Goal: Information Seeking & Learning: Learn about a topic

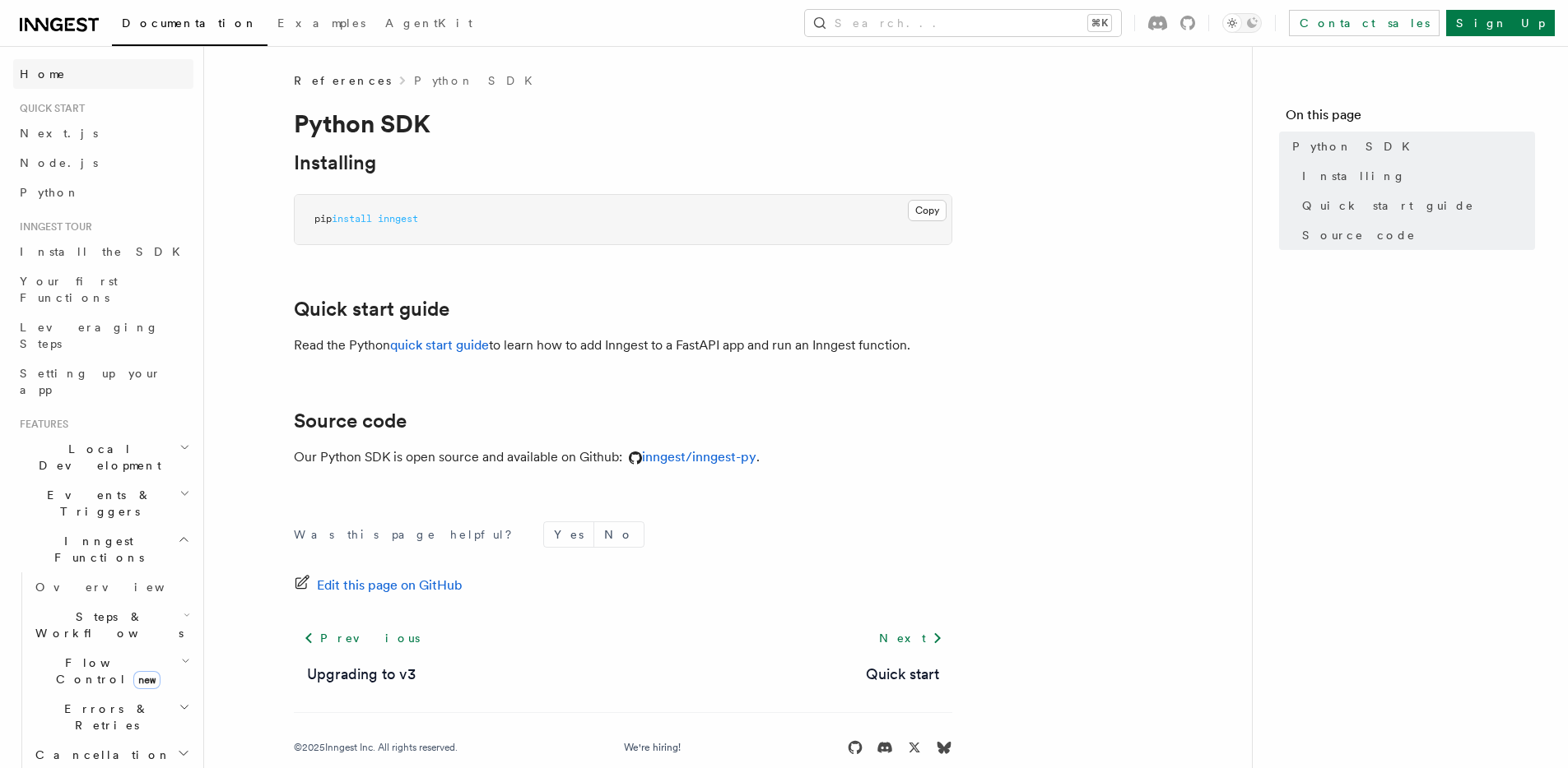
click at [41, 77] on span "Home" at bounding box center [43, 74] width 46 height 16
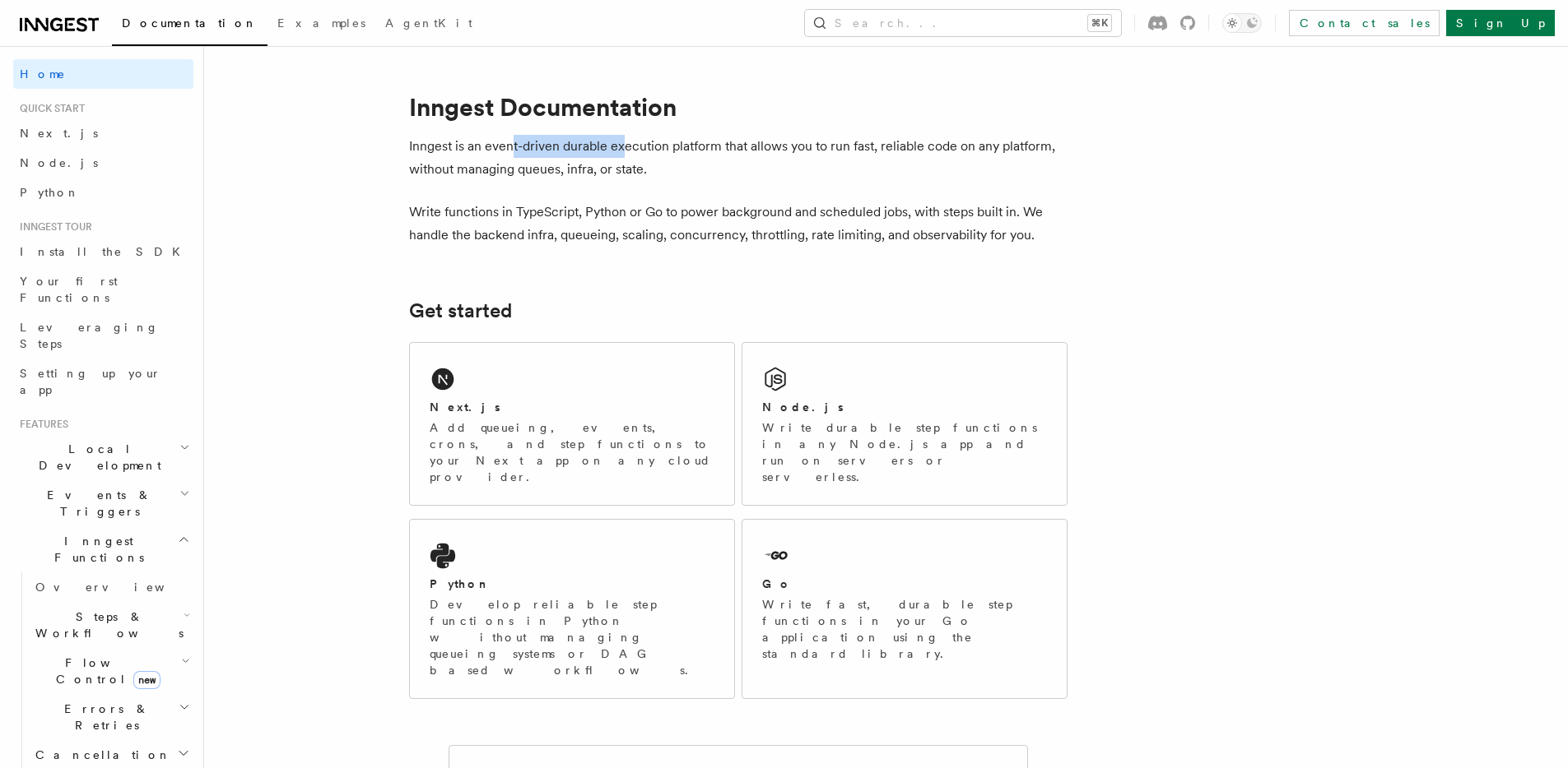
drag, startPoint x: 510, startPoint y: 154, endPoint x: 631, endPoint y: 154, distance: 121.0
click at [631, 154] on p "Inngest is an event-driven durable execution platform that allows you to run fa…" at bounding box center [738, 158] width 659 height 46
drag, startPoint x: 604, startPoint y: 152, endPoint x: 688, endPoint y: 151, distance: 84.0
click at [688, 151] on p "Inngest is an event-driven durable execution platform that allows you to run fa…" at bounding box center [738, 158] width 659 height 46
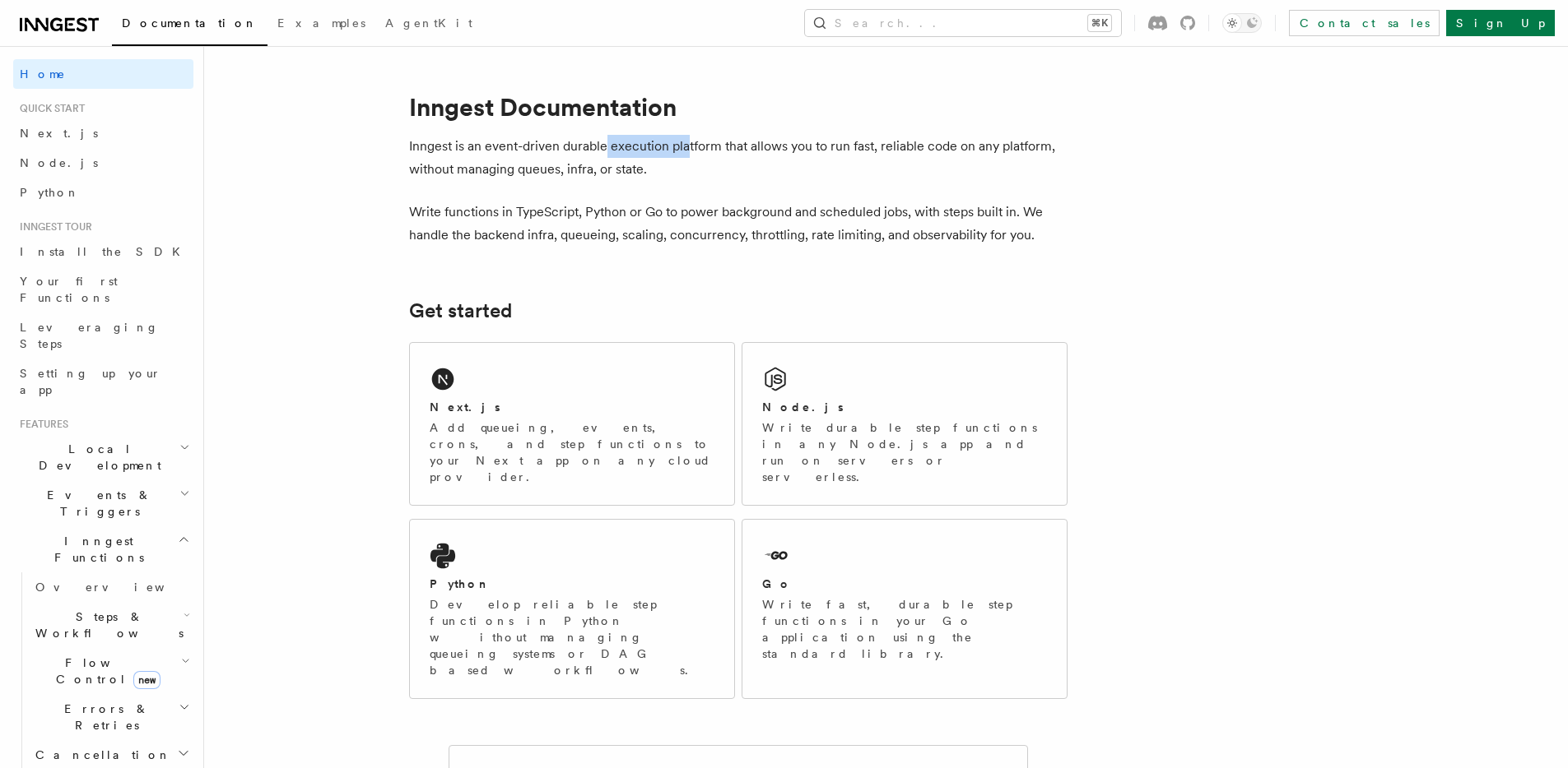
click at [688, 151] on p "Inngest is an event-driven durable execution platform that allows you to run fa…" at bounding box center [738, 158] width 659 height 46
drag, startPoint x: 666, startPoint y: 149, endPoint x: 790, endPoint y: 147, distance: 124.0
click at [790, 147] on p "Inngest is an event-driven durable execution platform that allows you to run fa…" at bounding box center [738, 158] width 659 height 46
click at [791, 147] on p "Inngest is an event-driven durable execution platform that allows you to run fa…" at bounding box center [738, 158] width 659 height 46
drag, startPoint x: 746, startPoint y: 147, endPoint x: 897, endPoint y: 148, distance: 151.0
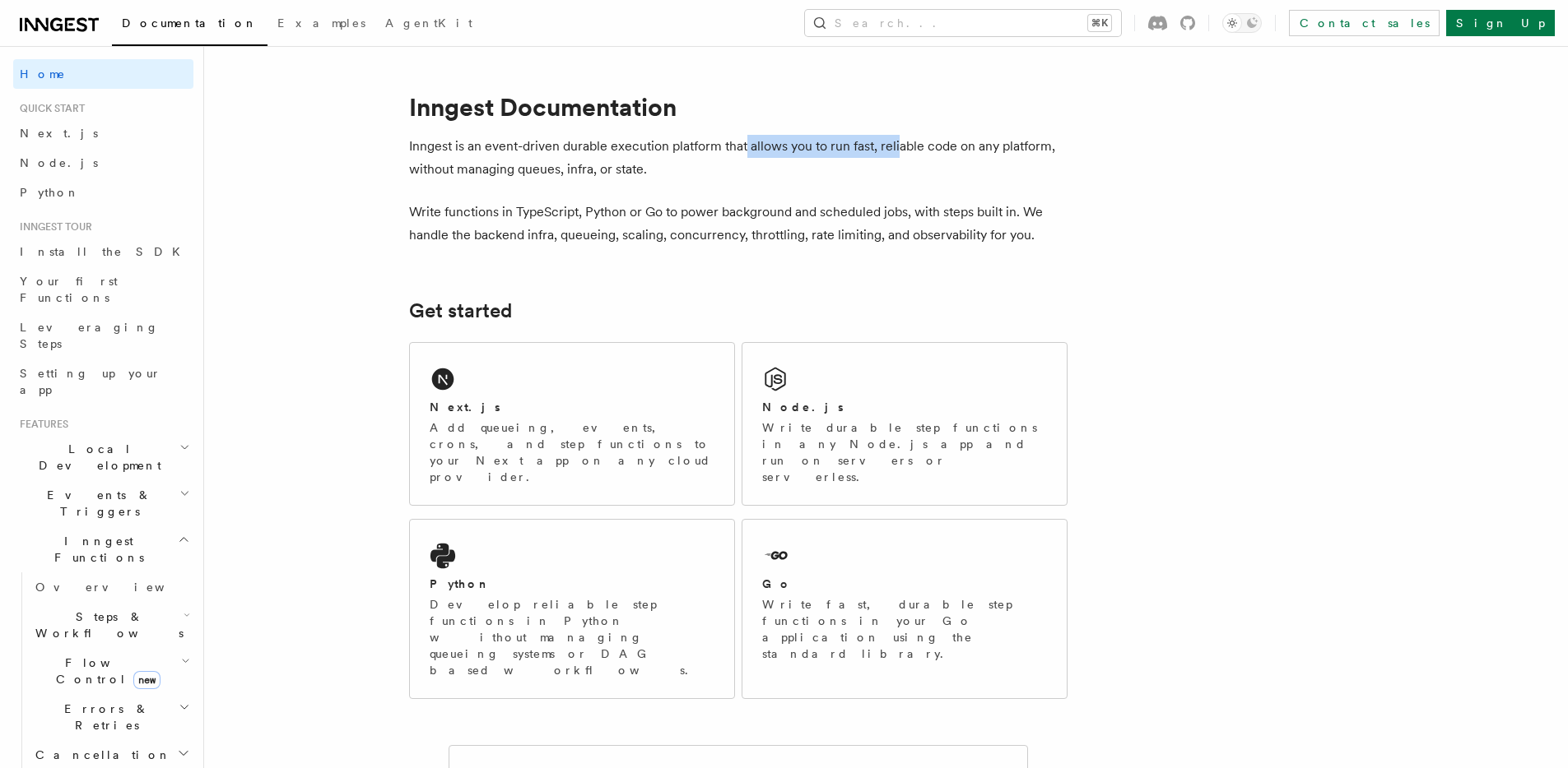
click at [897, 148] on p "Inngest is an event-driven durable execution platform that allows you to run fa…" at bounding box center [738, 158] width 659 height 46
drag, startPoint x: 850, startPoint y: 147, endPoint x: 971, endPoint y: 152, distance: 121.1
click at [971, 152] on p "Inngest is an event-driven durable execution platform that allows you to run fa…" at bounding box center [738, 158] width 659 height 46
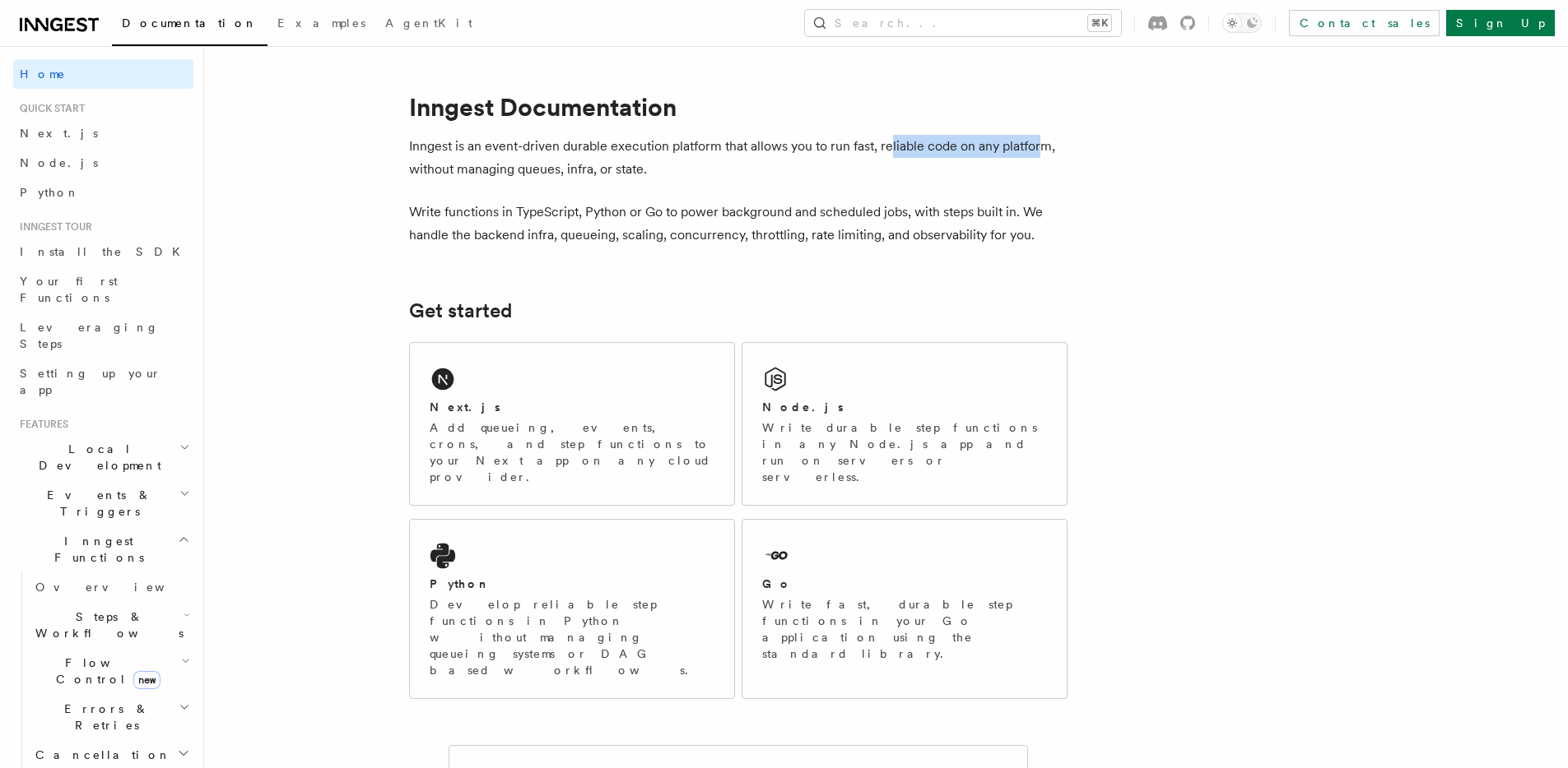
drag, startPoint x: 899, startPoint y: 155, endPoint x: 1043, endPoint y: 155, distance: 144.0
click at [1043, 155] on p "Inngest is an event-driven durable execution platform that allows you to run fa…" at bounding box center [738, 158] width 659 height 46
drag, startPoint x: 406, startPoint y: 175, endPoint x: 600, endPoint y: 166, distance: 194.2
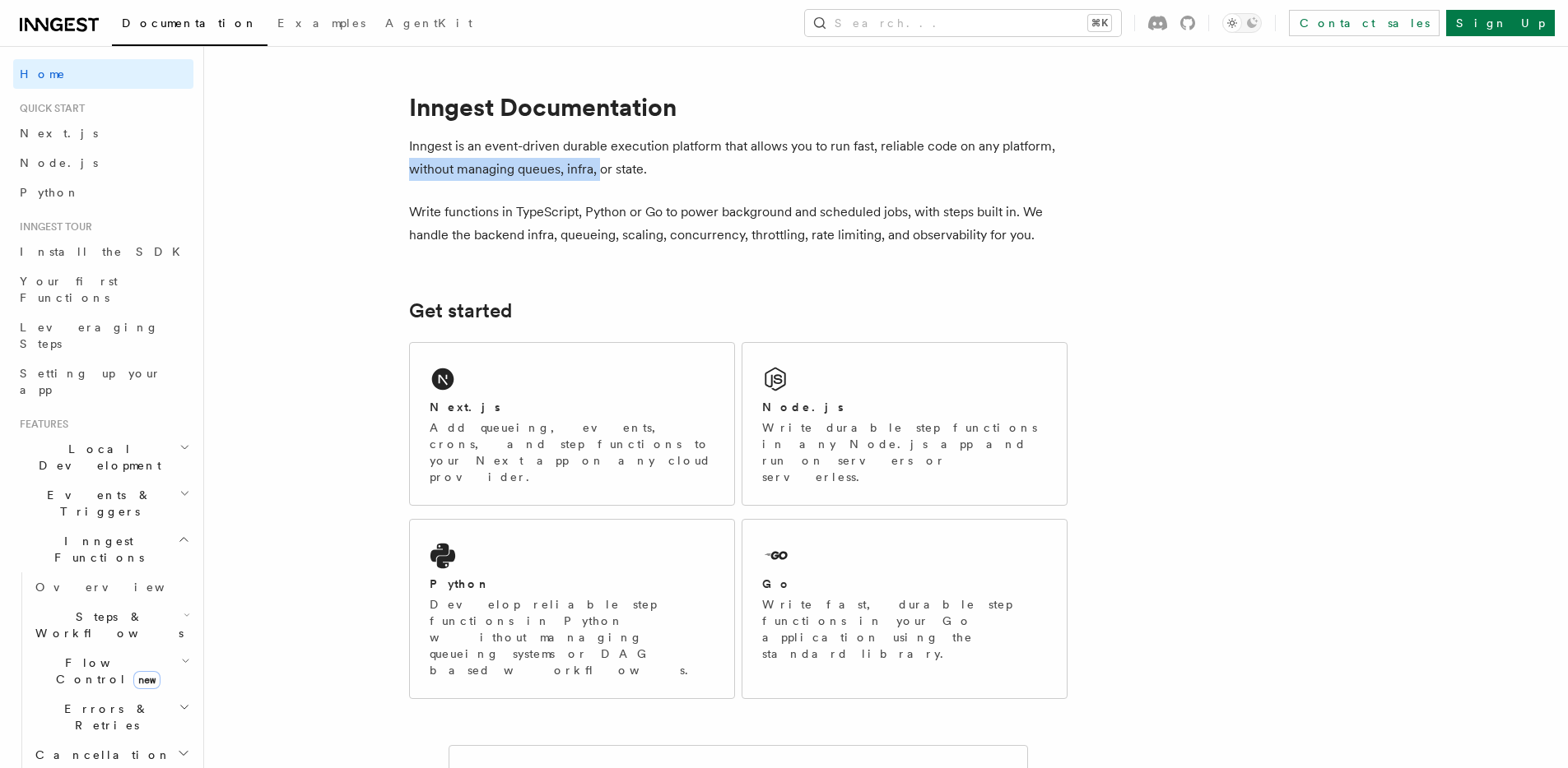
click at [600, 166] on p "Inngest is an event-driven durable execution platform that allows you to run fa…" at bounding box center [738, 158] width 659 height 46
click at [495, 166] on p "Inngest is an event-driven durable execution platform that allows you to run fa…" at bounding box center [738, 158] width 659 height 46
click at [542, 176] on p "Inngest is an event-driven durable execution platform that allows you to run fa…" at bounding box center [738, 158] width 659 height 46
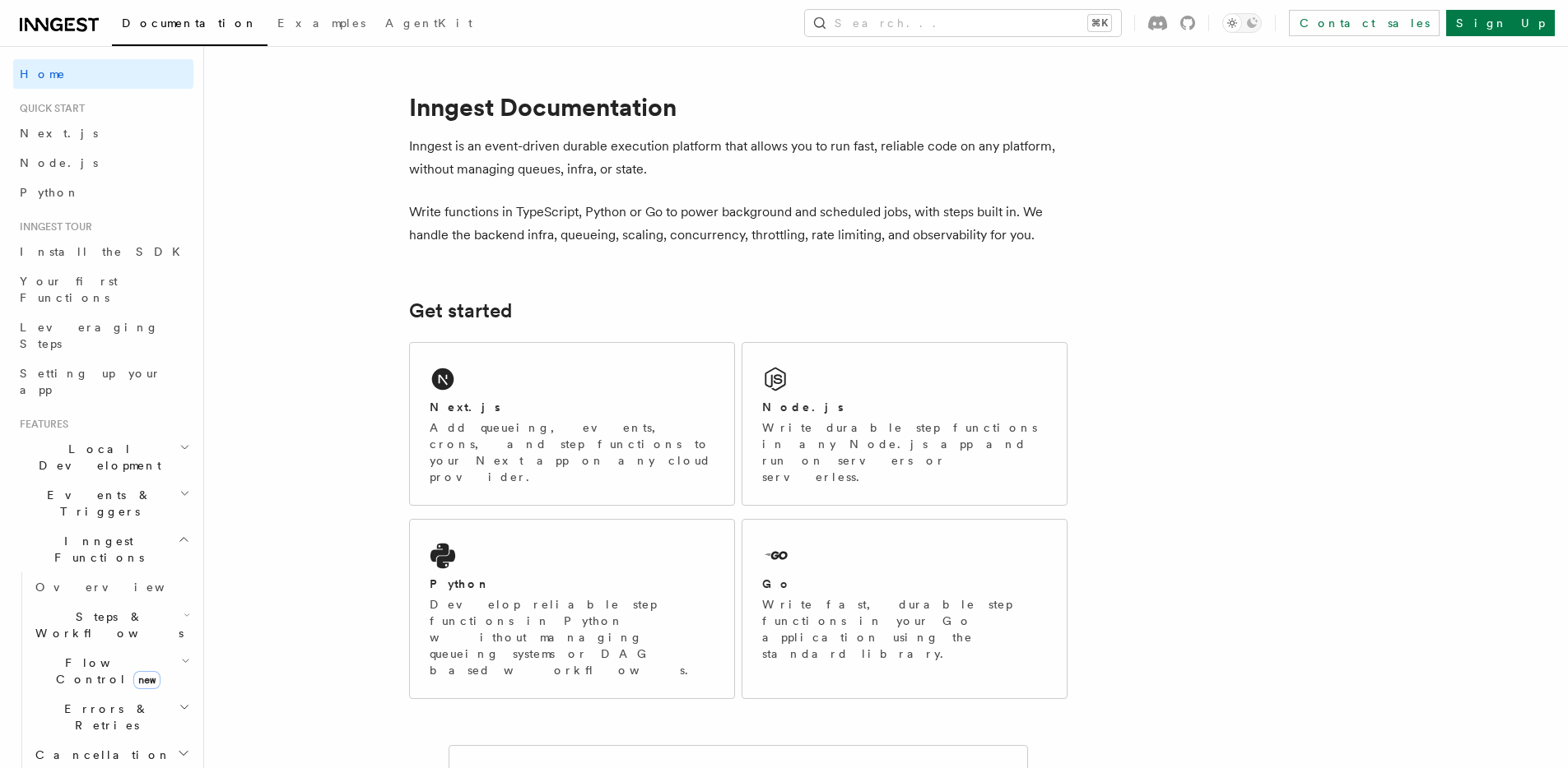
click at [566, 171] on p "Inngest is an event-driven durable execution platform that allows you to run fa…" at bounding box center [738, 158] width 659 height 46
click at [625, 170] on p "Inngest is an event-driven durable execution platform that allows you to run fa…" at bounding box center [738, 158] width 659 height 46
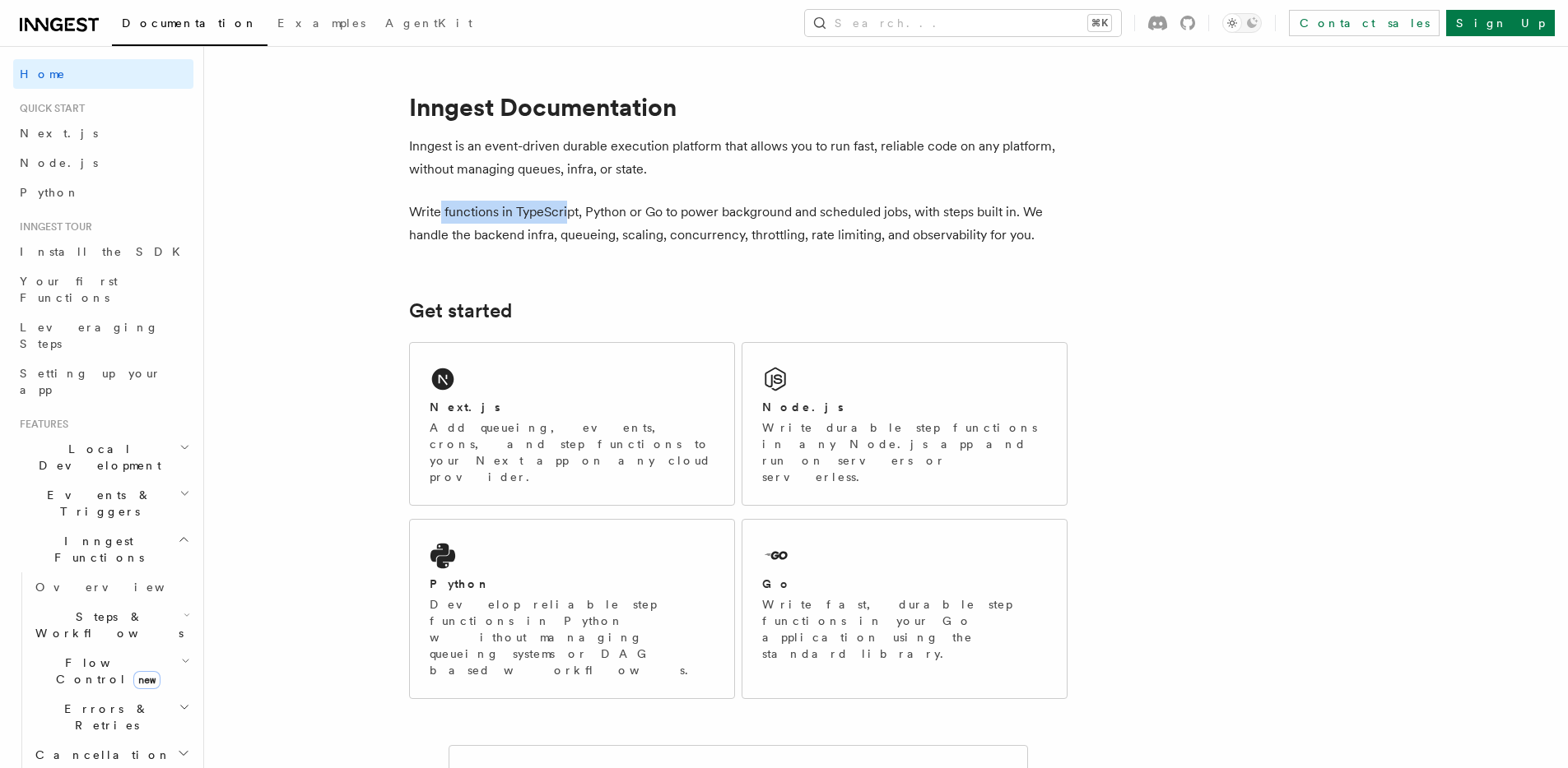
drag, startPoint x: 481, startPoint y: 209, endPoint x: 566, endPoint y: 204, distance: 85.1
click at [566, 204] on p "Write functions in TypeScript, Python or Go to power background and scheduled j…" at bounding box center [738, 224] width 659 height 46
drag, startPoint x: 601, startPoint y: 213, endPoint x: 629, endPoint y: 214, distance: 28.0
click at [628, 214] on p "Write functions in TypeScript, Python or Go to power background and scheduled j…" at bounding box center [738, 224] width 659 height 46
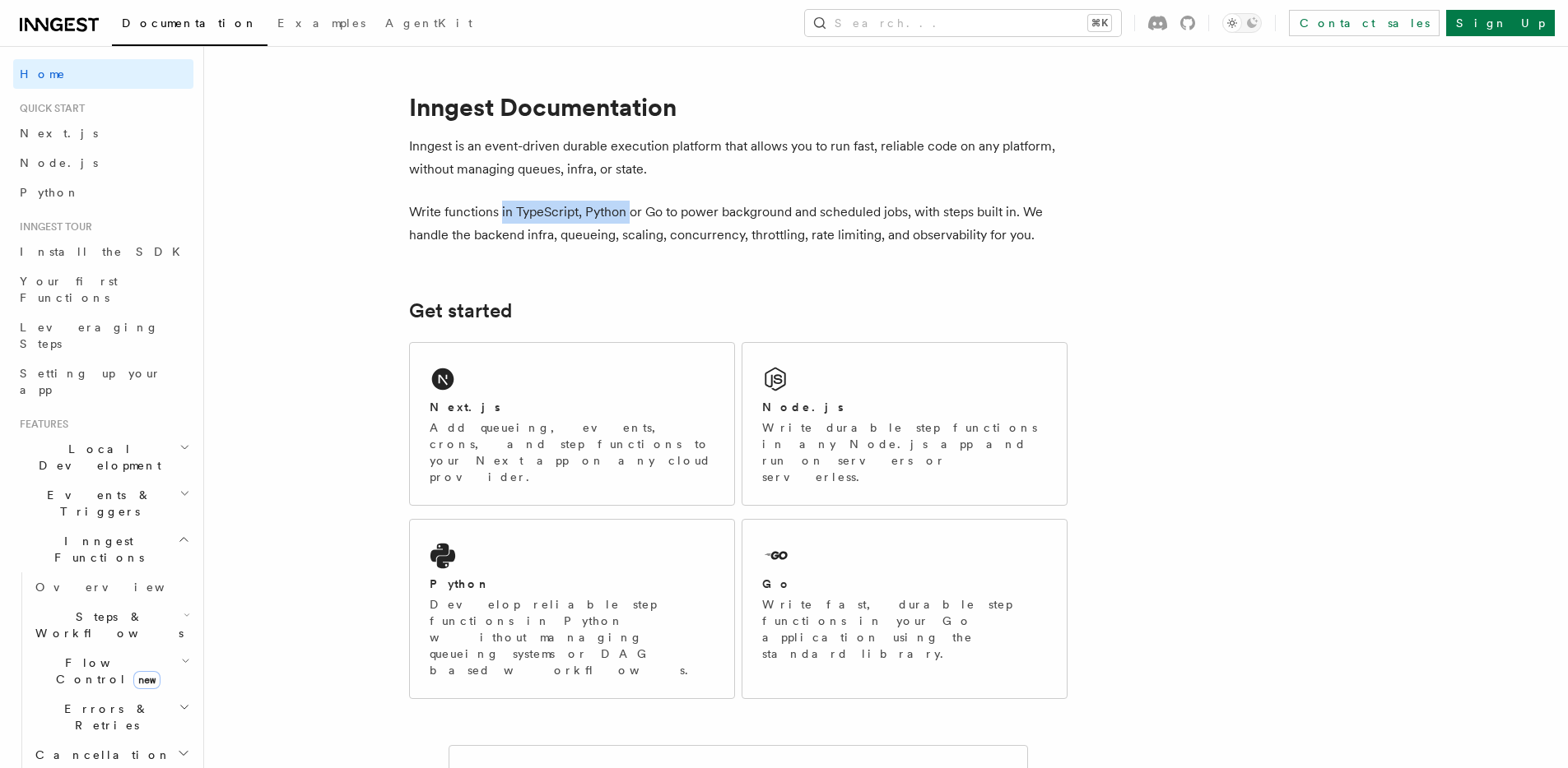
click at [629, 214] on p "Write functions in TypeScript, Python or Go to power background and scheduled j…" at bounding box center [738, 224] width 659 height 46
drag, startPoint x: 619, startPoint y: 214, endPoint x: 764, endPoint y: 215, distance: 145.0
click at [764, 215] on p "Write functions in TypeScript, Python or Go to power background and scheduled j…" at bounding box center [738, 224] width 659 height 46
drag, startPoint x: 744, startPoint y: 214, endPoint x: 899, endPoint y: 215, distance: 155.0
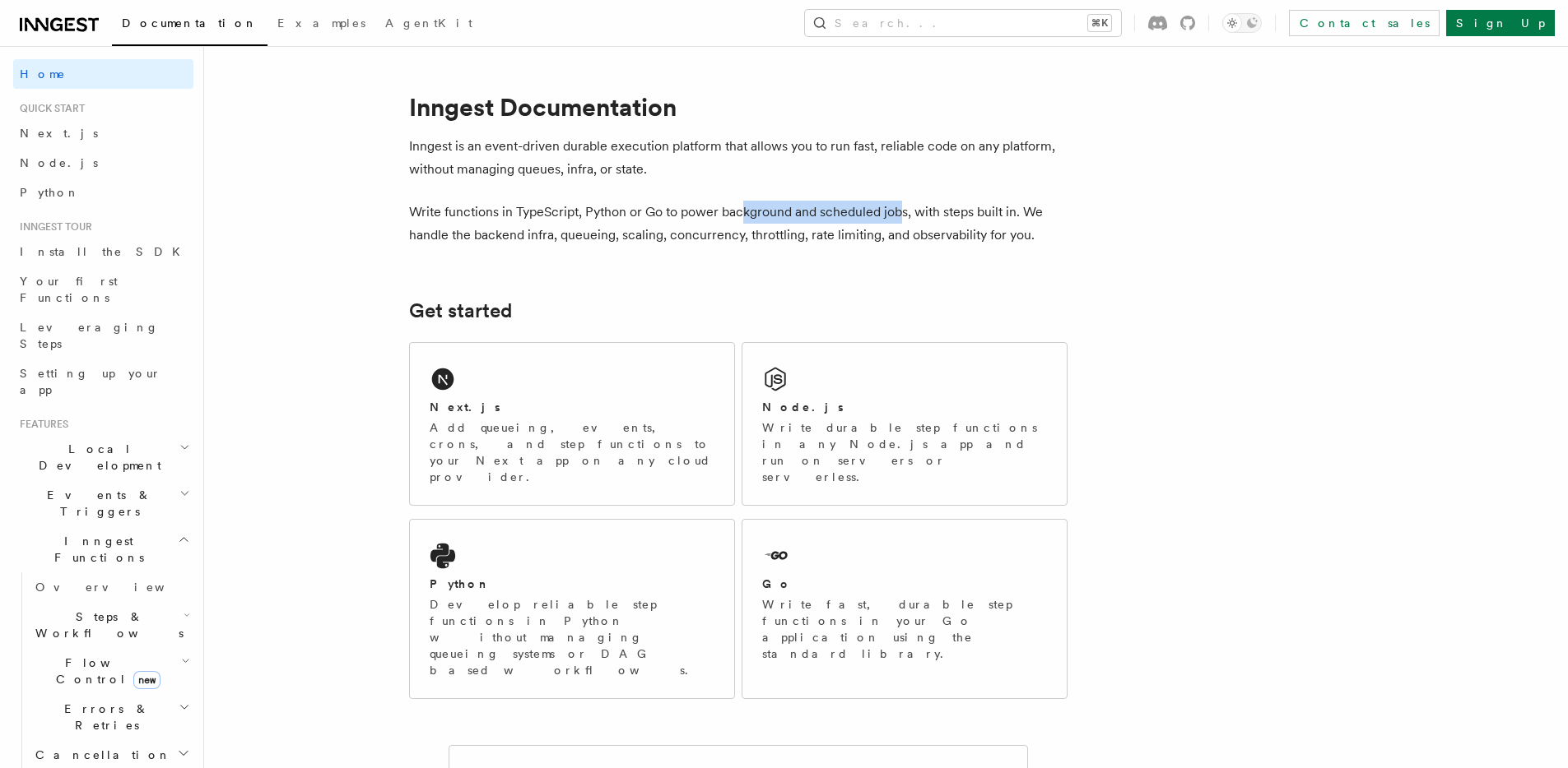
click at [898, 215] on p "Write functions in TypeScript, Python or Go to power background and scheduled j…" at bounding box center [738, 224] width 659 height 46
click at [899, 215] on p "Write functions in TypeScript, Python or Go to power background and scheduled j…" at bounding box center [738, 224] width 659 height 46
drag, startPoint x: 863, startPoint y: 218, endPoint x: 960, endPoint y: 215, distance: 97.0
click at [959, 215] on p "Write functions in TypeScript, Python or Go to power background and scheduled j…" at bounding box center [738, 224] width 659 height 46
click at [958, 215] on p "Write functions in TypeScript, Python or Go to power background and scheduled j…" at bounding box center [738, 224] width 659 height 46
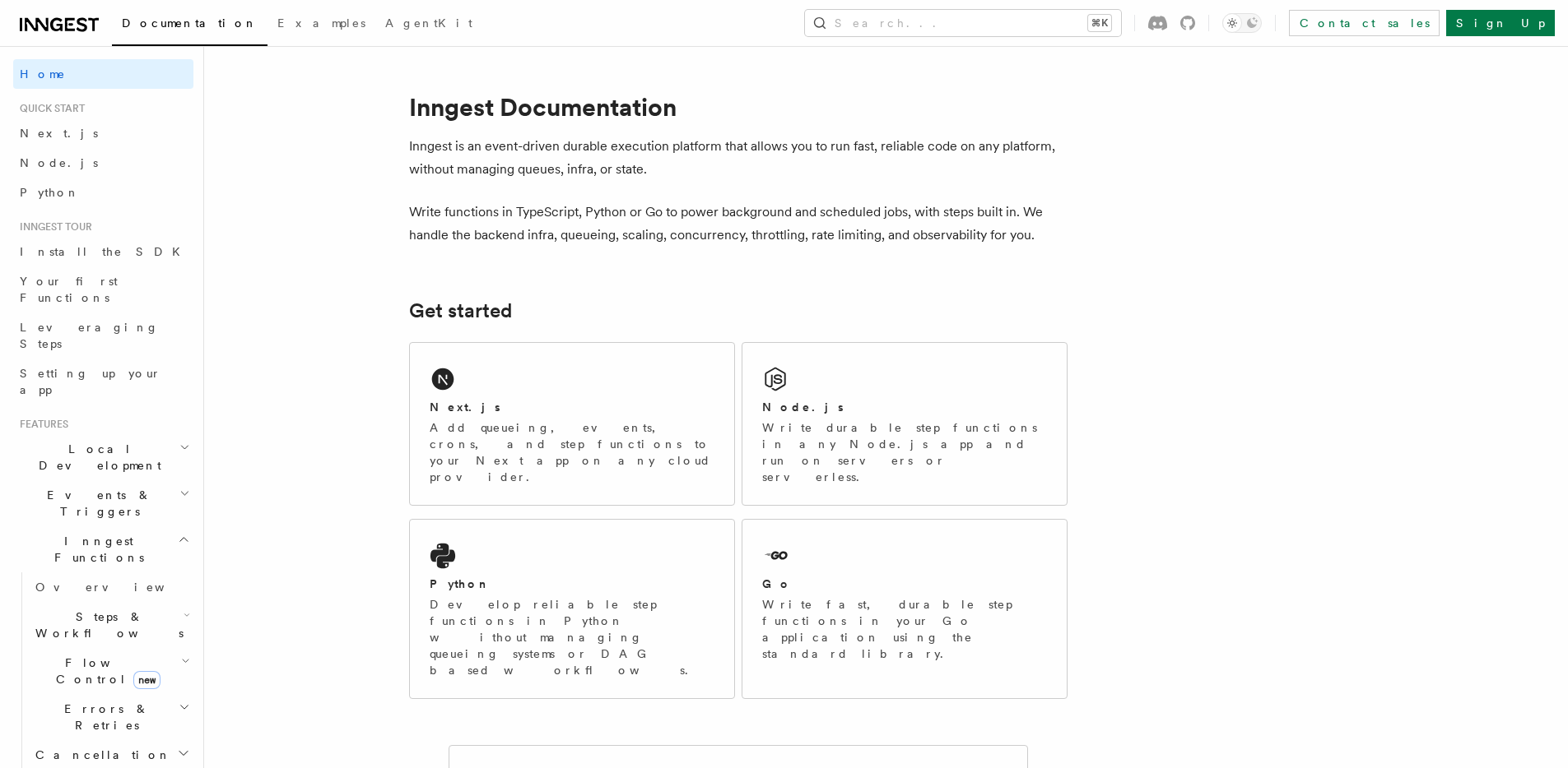
drag, startPoint x: 786, startPoint y: 213, endPoint x: 904, endPoint y: 215, distance: 118.0
click at [904, 215] on p "Write functions in TypeScript, Python or Go to power background and scheduled j…" at bounding box center [738, 224] width 659 height 46
drag, startPoint x: 859, startPoint y: 215, endPoint x: 954, endPoint y: 216, distance: 95.0
click at [954, 216] on p "Write functions in TypeScript, Python or Go to power background and scheduled j…" at bounding box center [738, 224] width 659 height 46
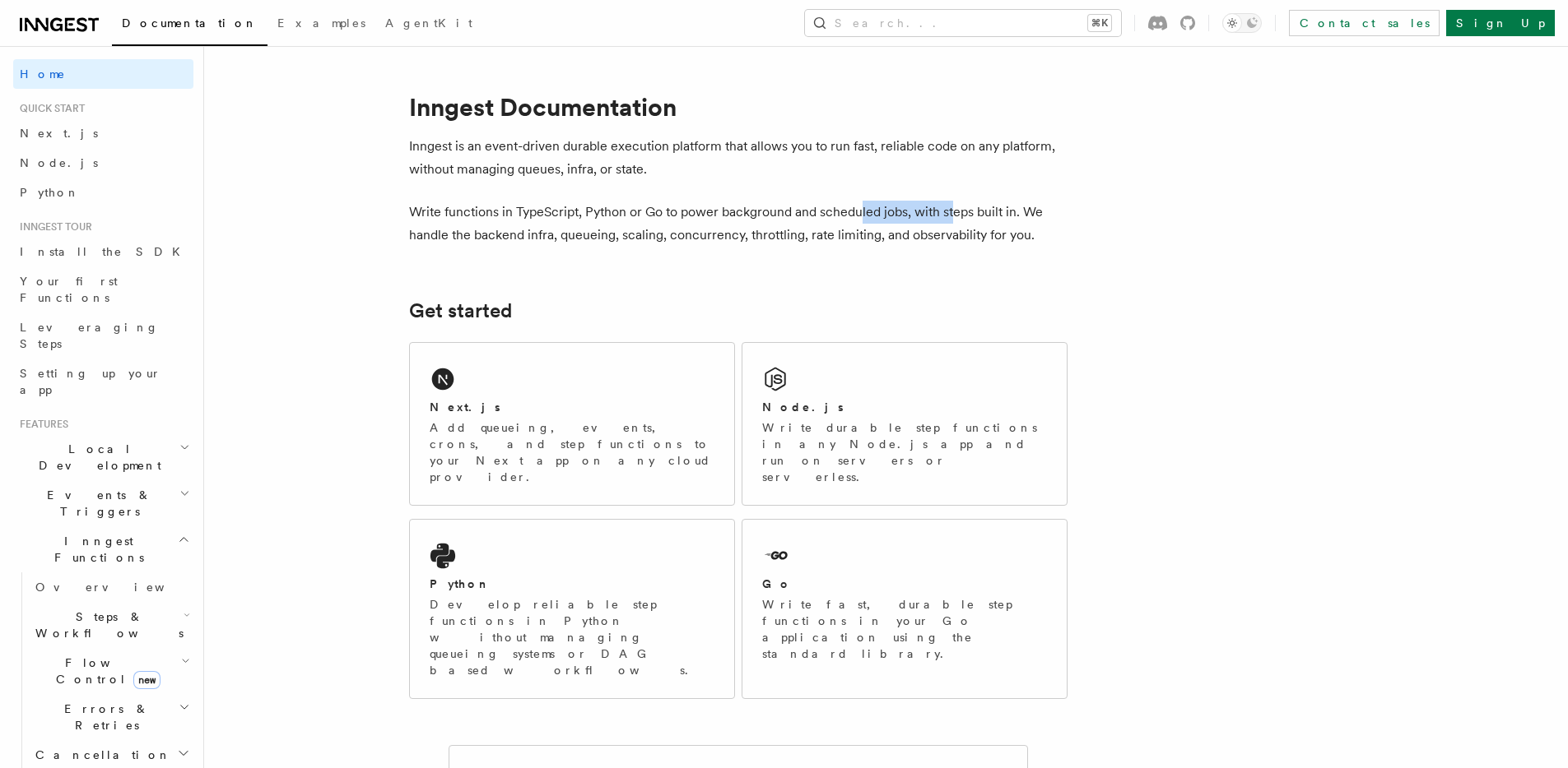
click at [954, 216] on p "Write functions in TypeScript, Python or Go to power background and scheduled j…" at bounding box center [738, 224] width 659 height 46
drag, startPoint x: 919, startPoint y: 216, endPoint x: 1030, endPoint y: 219, distance: 111.0
click at [1030, 219] on p "Write functions in TypeScript, Python or Go to power background and scheduled j…" at bounding box center [738, 224] width 659 height 46
click at [515, 239] on p "Write functions in TypeScript, Python or Go to power background and scheduled j…" at bounding box center [738, 224] width 659 height 46
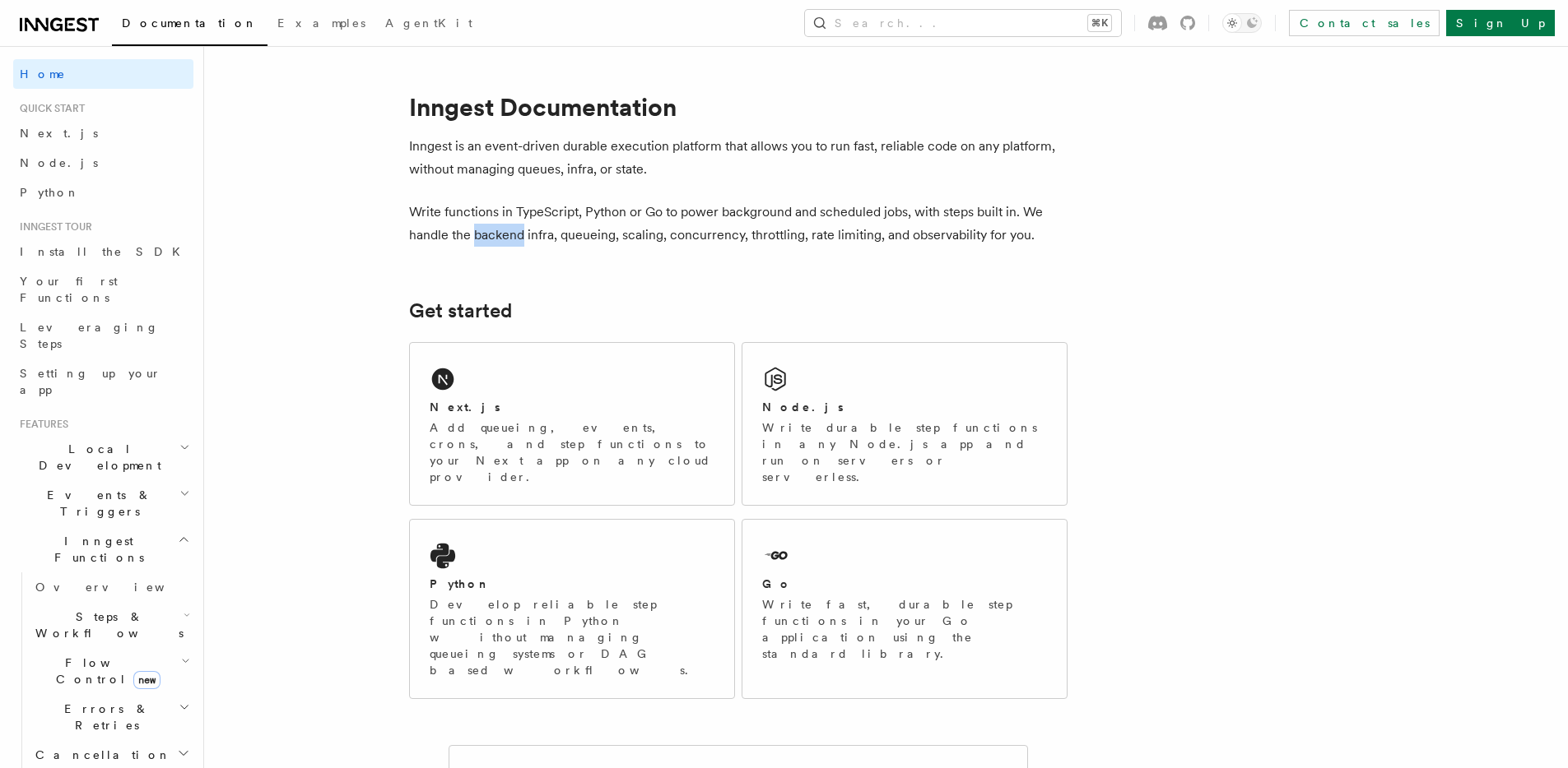
click at [515, 239] on p "Write functions in TypeScript, Python or Go to power background and scheduled j…" at bounding box center [738, 224] width 659 height 46
drag, startPoint x: 577, startPoint y: 238, endPoint x: 701, endPoint y: 241, distance: 124.0
click at [701, 241] on p "Write functions in TypeScript, Python or Go to power background and scheduled j…" at bounding box center [738, 224] width 659 height 46
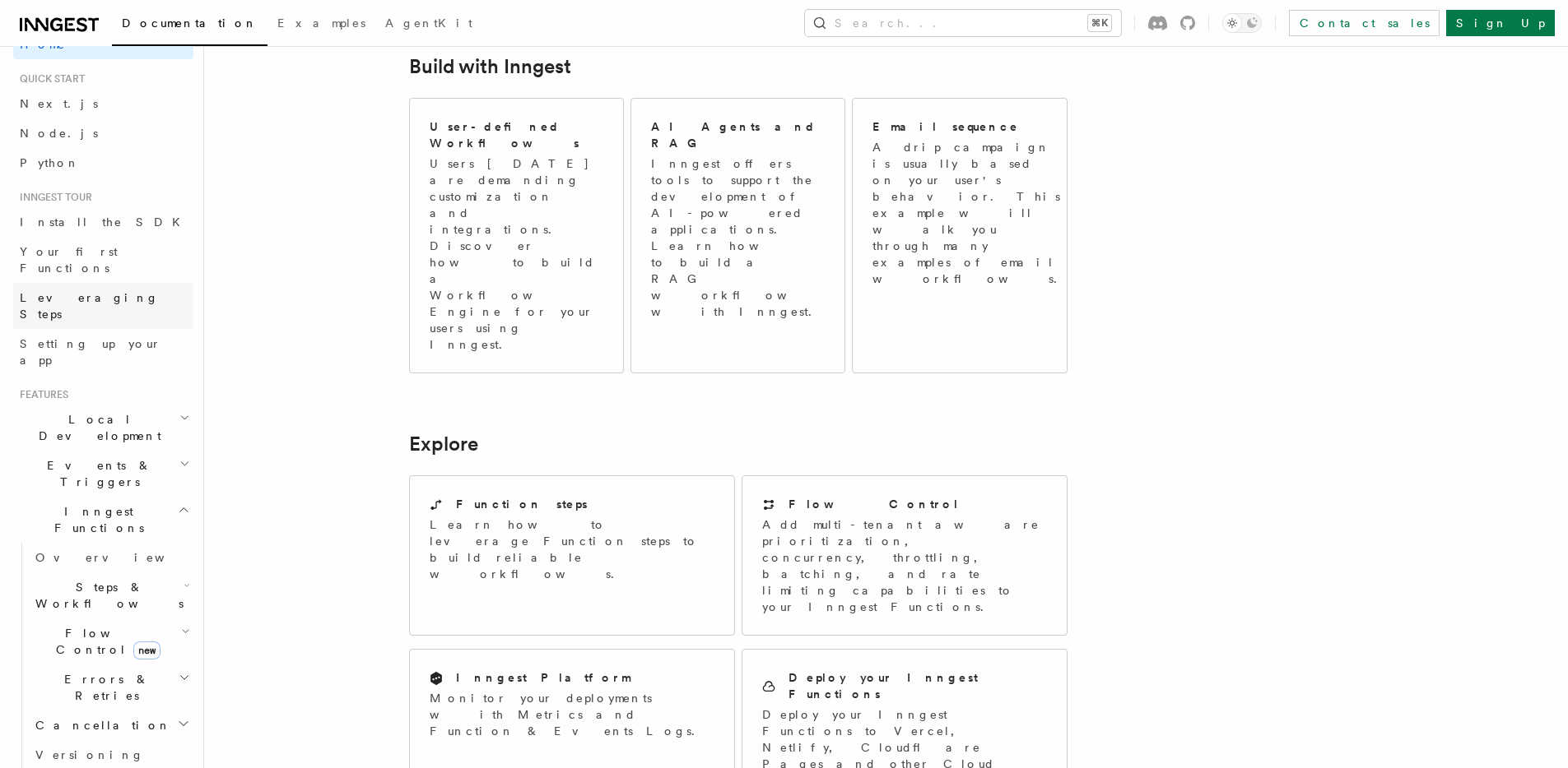
scroll to position [73, 0]
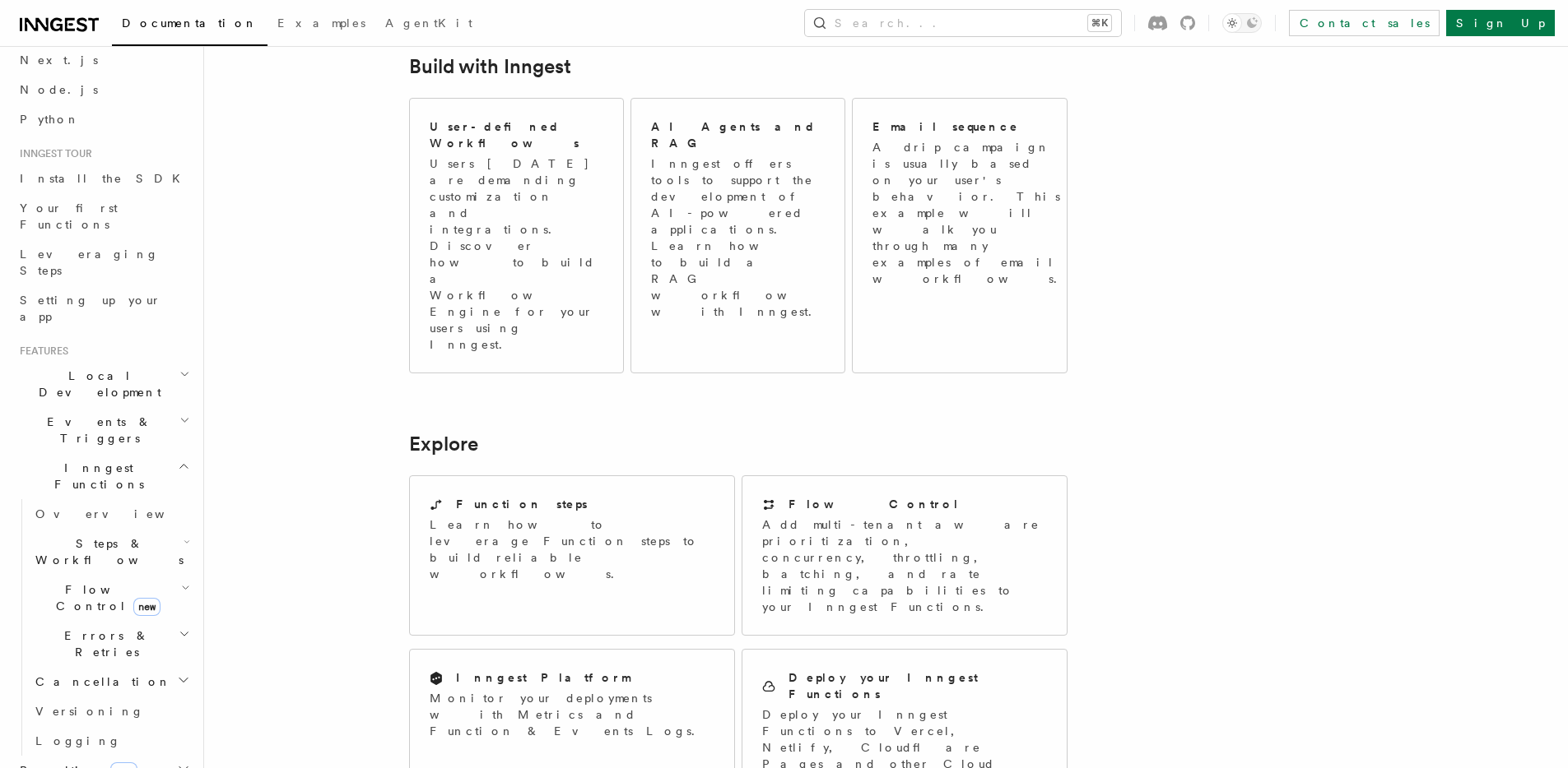
click at [60, 368] on span "Local Development" at bounding box center [96, 384] width 167 height 33
click at [55, 415] on span "Overview" at bounding box center [120, 422] width 170 height 13
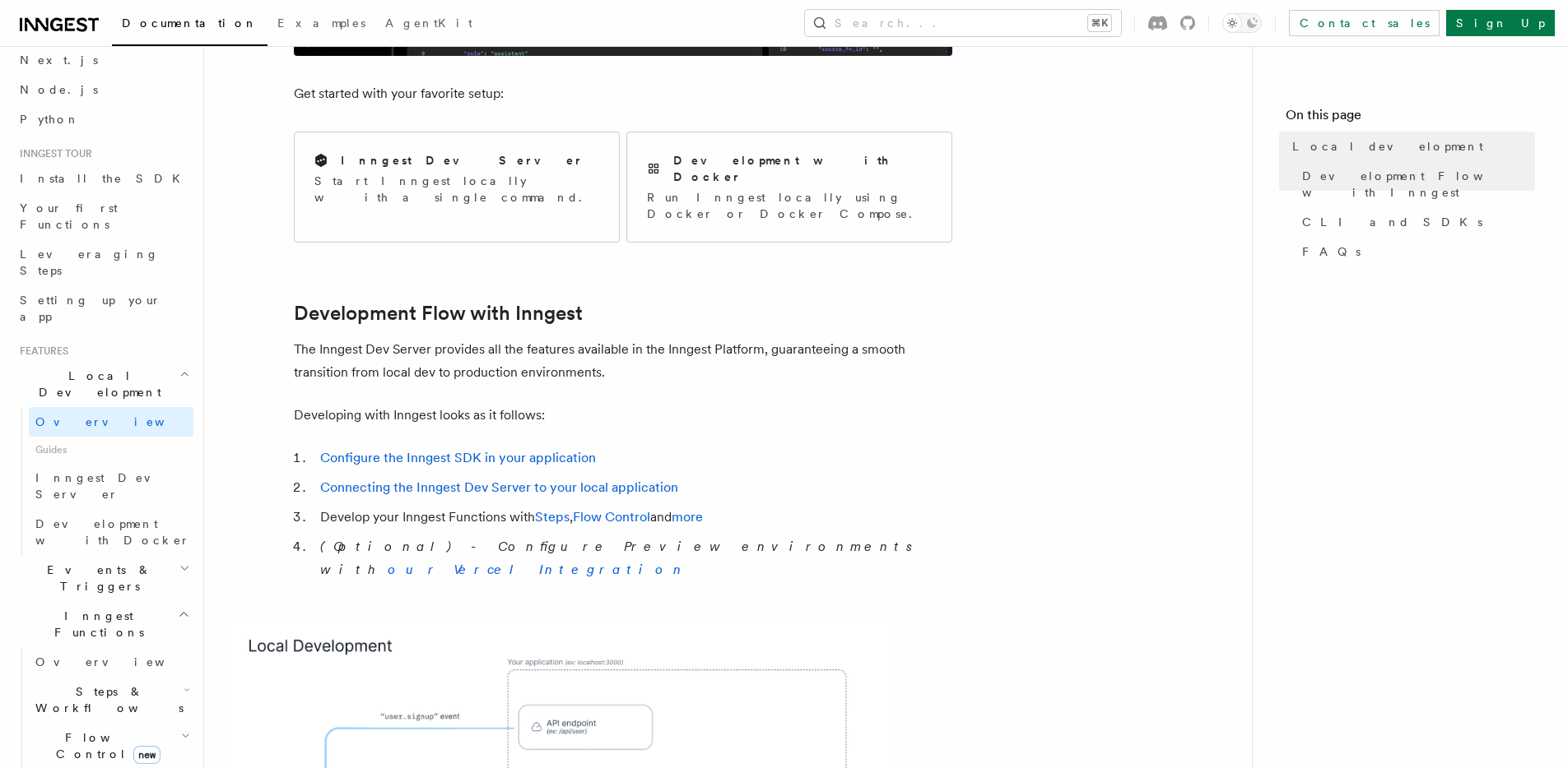
scroll to position [631, 0]
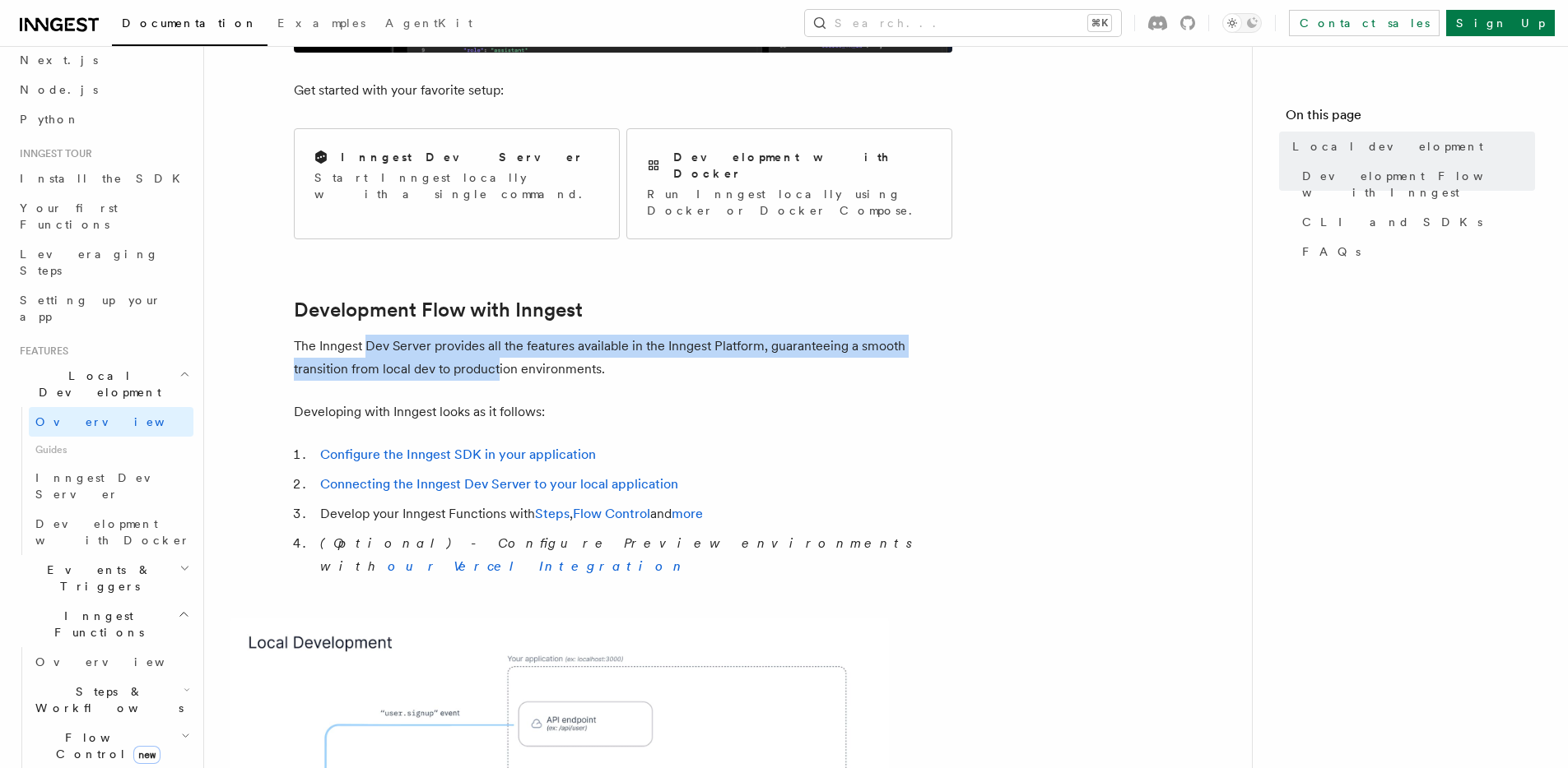
drag, startPoint x: 457, startPoint y: 327, endPoint x: 529, endPoint y: 328, distance: 72.0
click at [509, 335] on p "The Inngest Dev Server provides all the features available in the Inngest Platf…" at bounding box center [622, 358] width 659 height 46
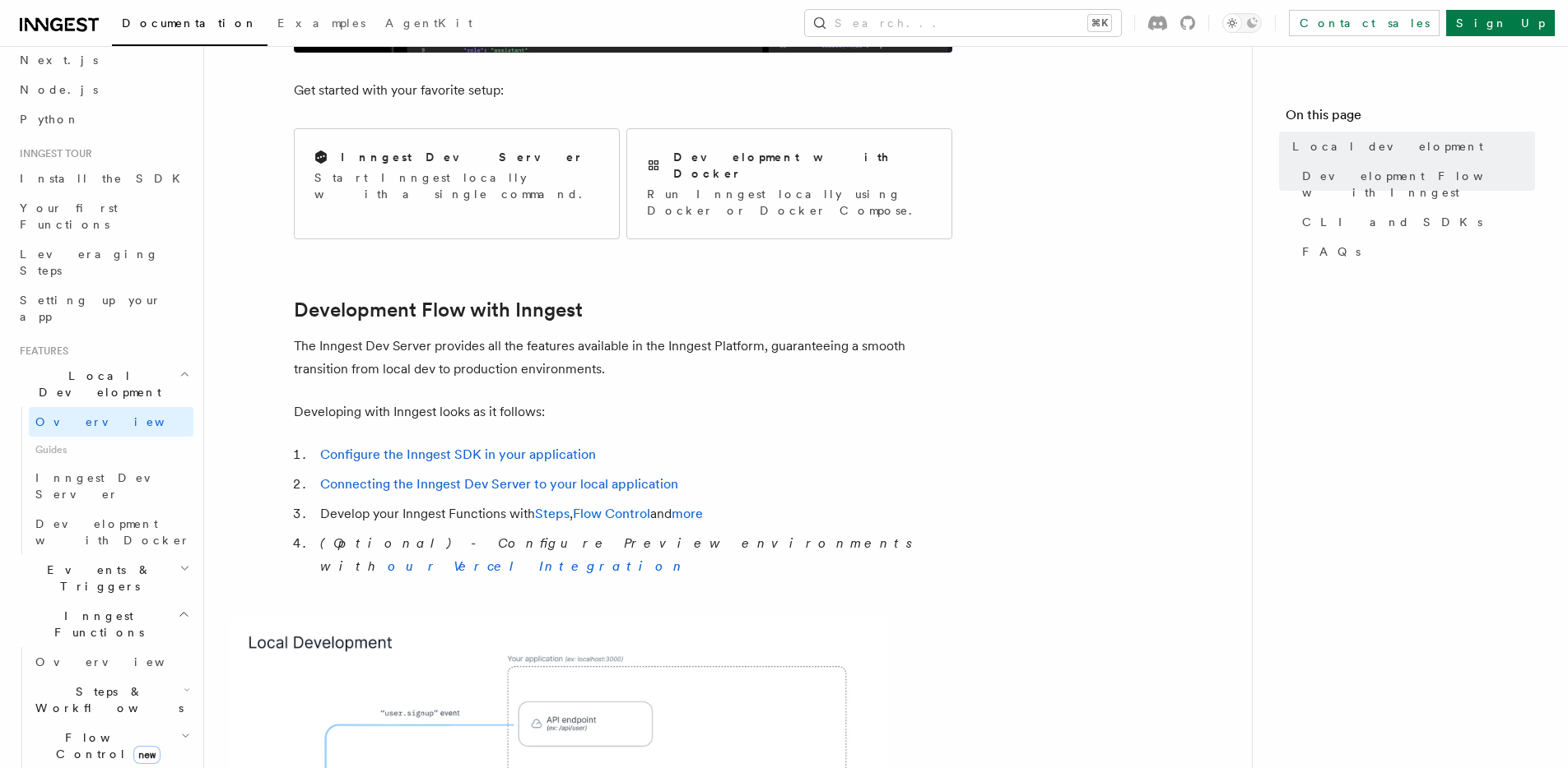
click at [529, 335] on p "The Inngest Dev Server provides all the features available in the Inngest Platf…" at bounding box center [622, 358] width 659 height 46
drag, startPoint x: 492, startPoint y: 319, endPoint x: 758, endPoint y: 320, distance: 266.0
click at [752, 335] on p "The Inngest Dev Server provides all the features available in the Inngest Platf…" at bounding box center [622, 358] width 659 height 46
click at [758, 335] on p "The Inngest Dev Server provides all the features available in the Inngest Platf…" at bounding box center [622, 358] width 659 height 46
drag, startPoint x: 365, startPoint y: 342, endPoint x: 551, endPoint y: 348, distance: 186.1
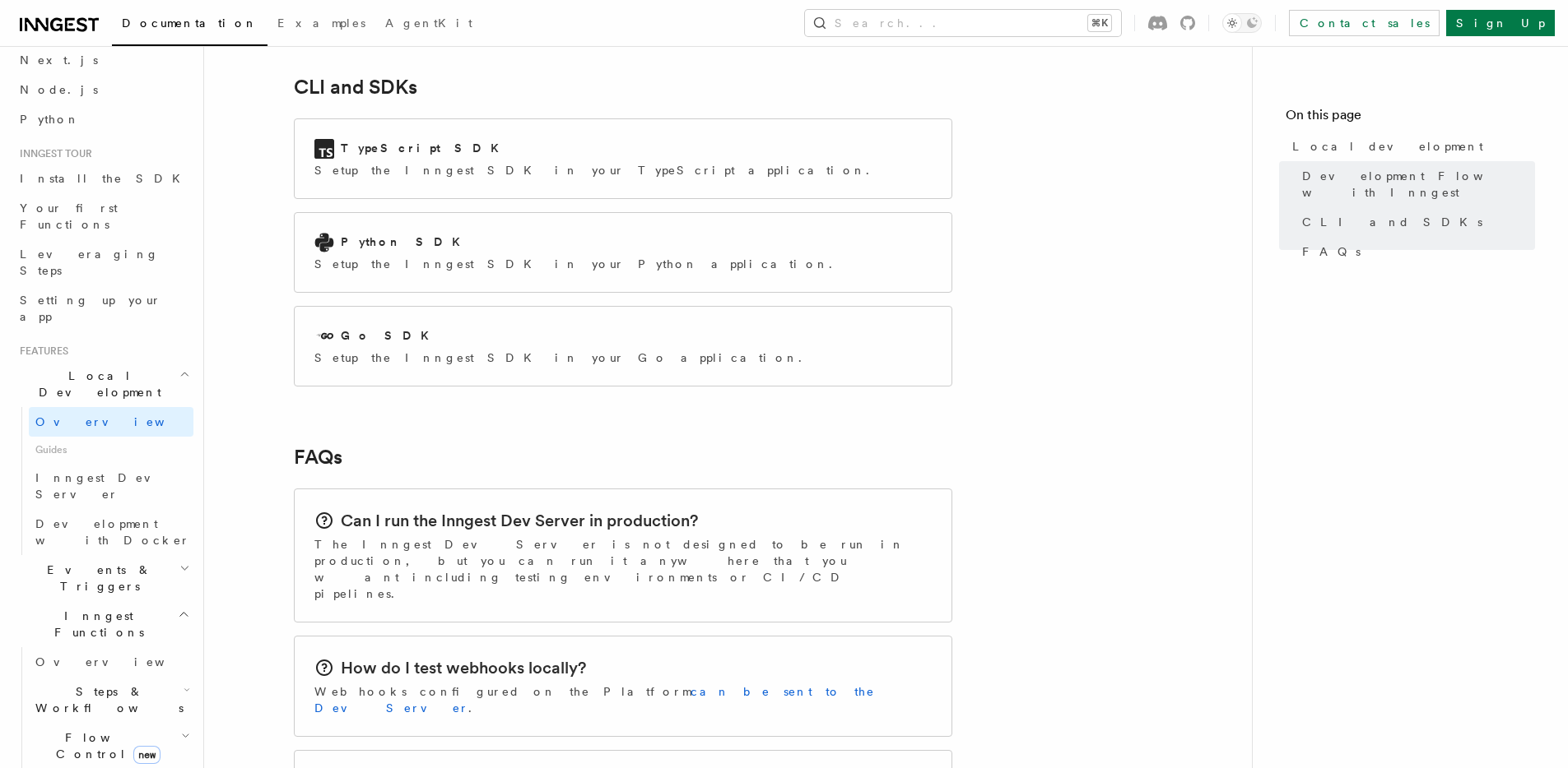
scroll to position [2212, 0]
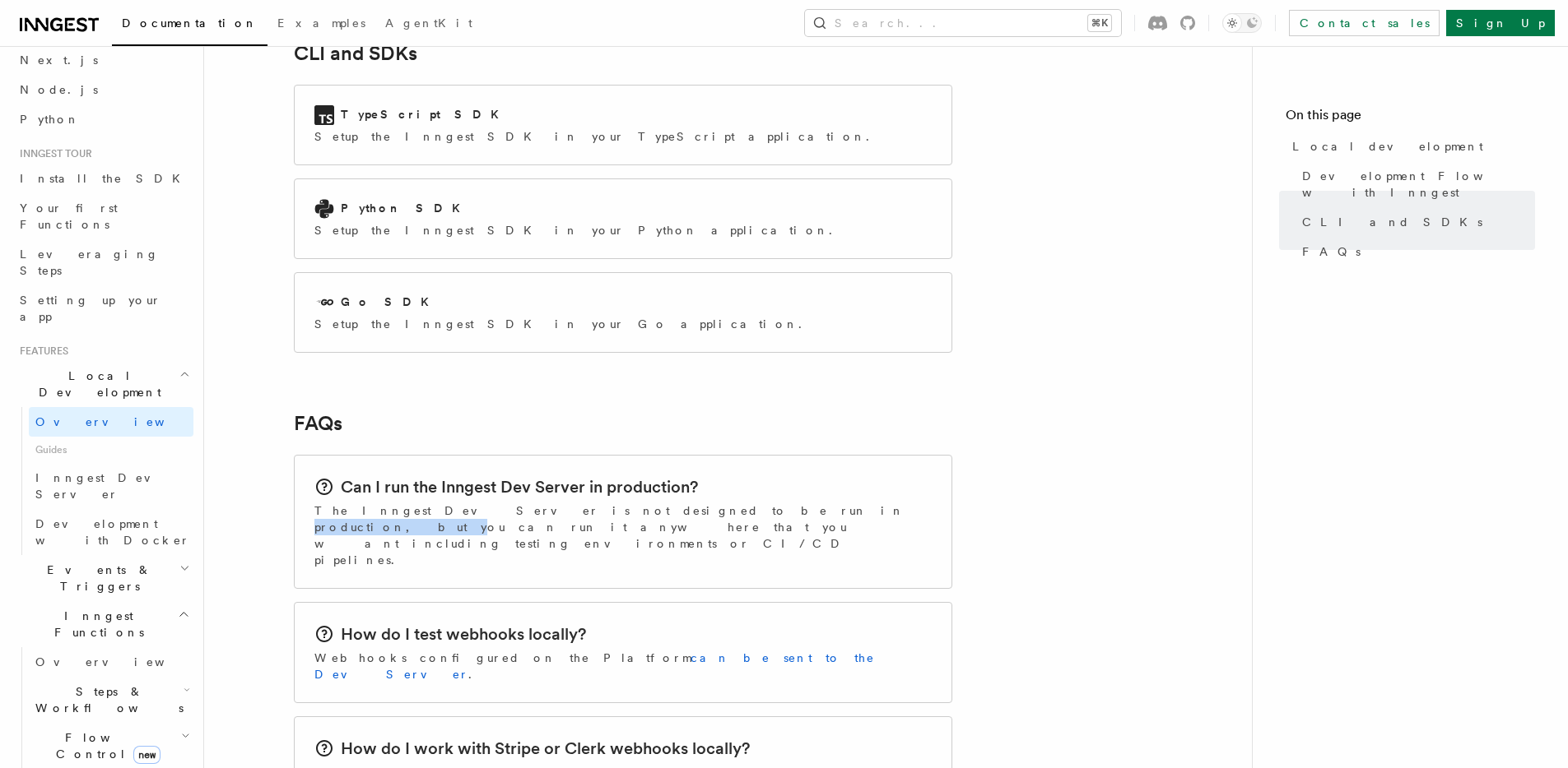
drag, startPoint x: 580, startPoint y: 438, endPoint x: 673, endPoint y: 437, distance: 93.0
click at [672, 503] on p "The Inngest Dev Server is not designed to be run in production, but you can run…" at bounding box center [622, 536] width 617 height 66
click at [673, 503] on p "The Inngest Dev Server is not designed to be run in production, but you can run…" at bounding box center [622, 536] width 617 height 66
drag, startPoint x: 644, startPoint y: 438, endPoint x: 767, endPoint y: 441, distance: 123.0
click at [748, 503] on p "The Inngest Dev Server is not designed to be run in production, but you can run…" at bounding box center [622, 536] width 617 height 66
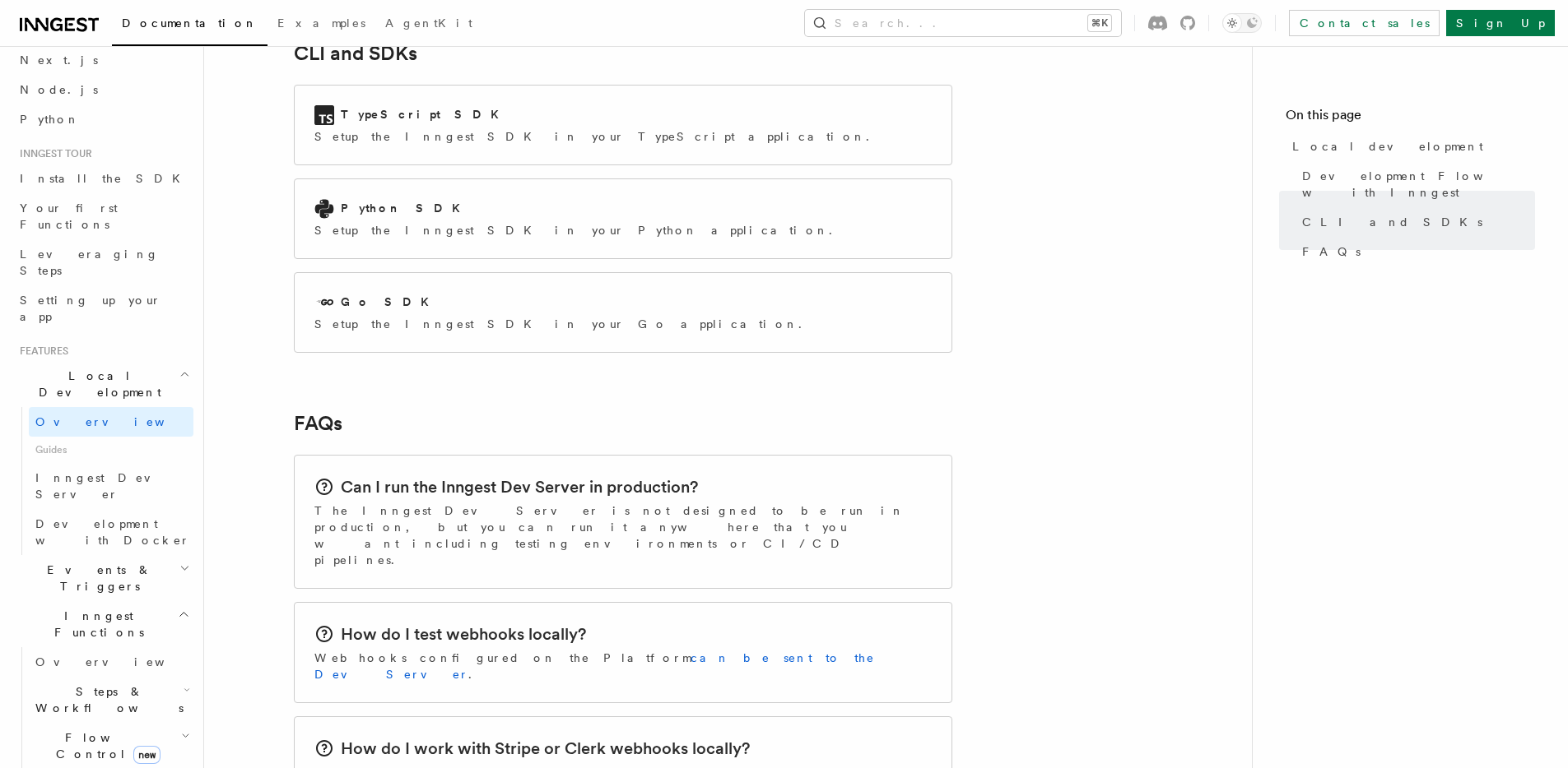
click at [767, 503] on p "The Inngest Dev Server is not designed to be run in production, but you can run…" at bounding box center [622, 536] width 617 height 66
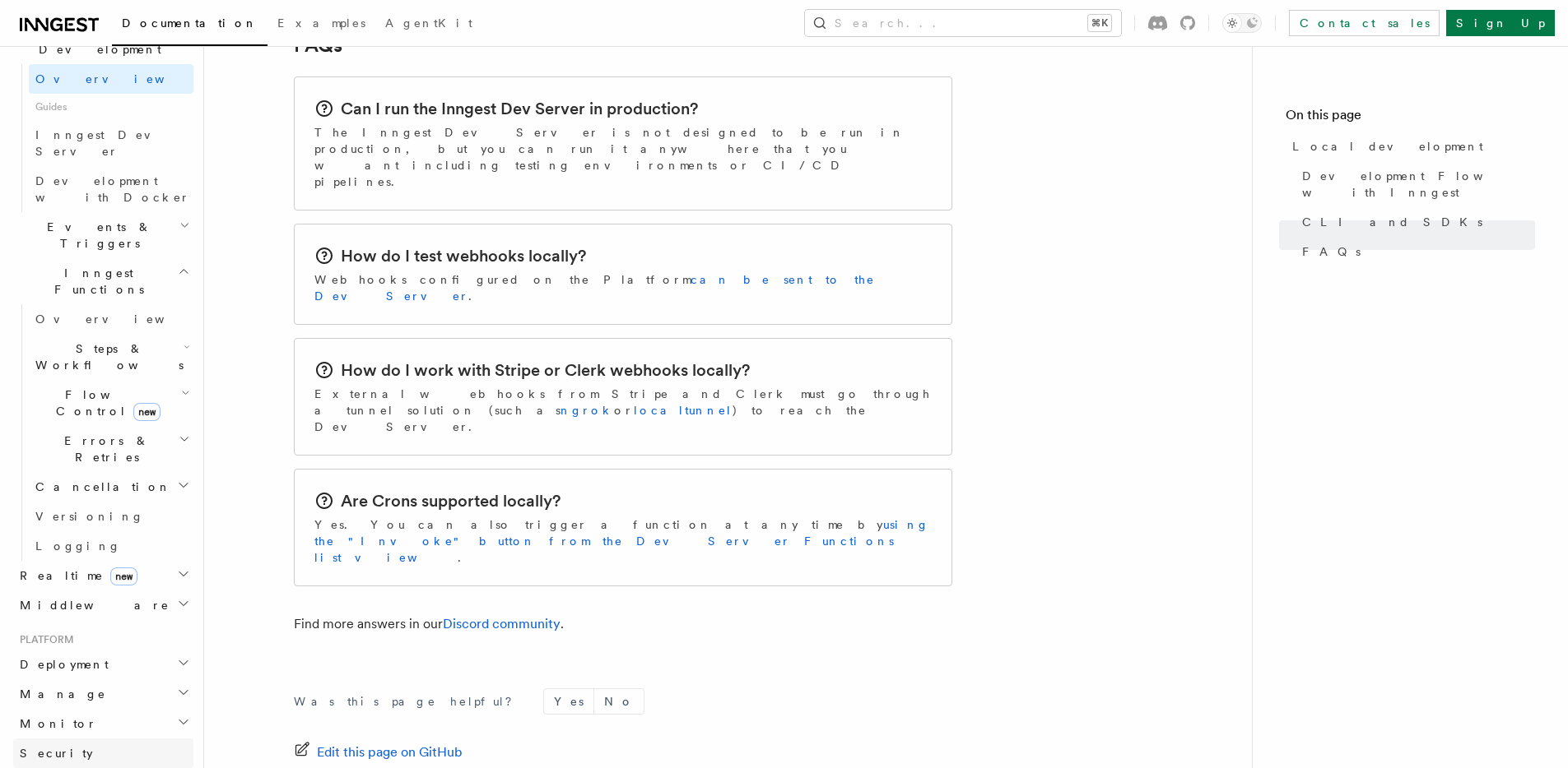
scroll to position [0, 0]
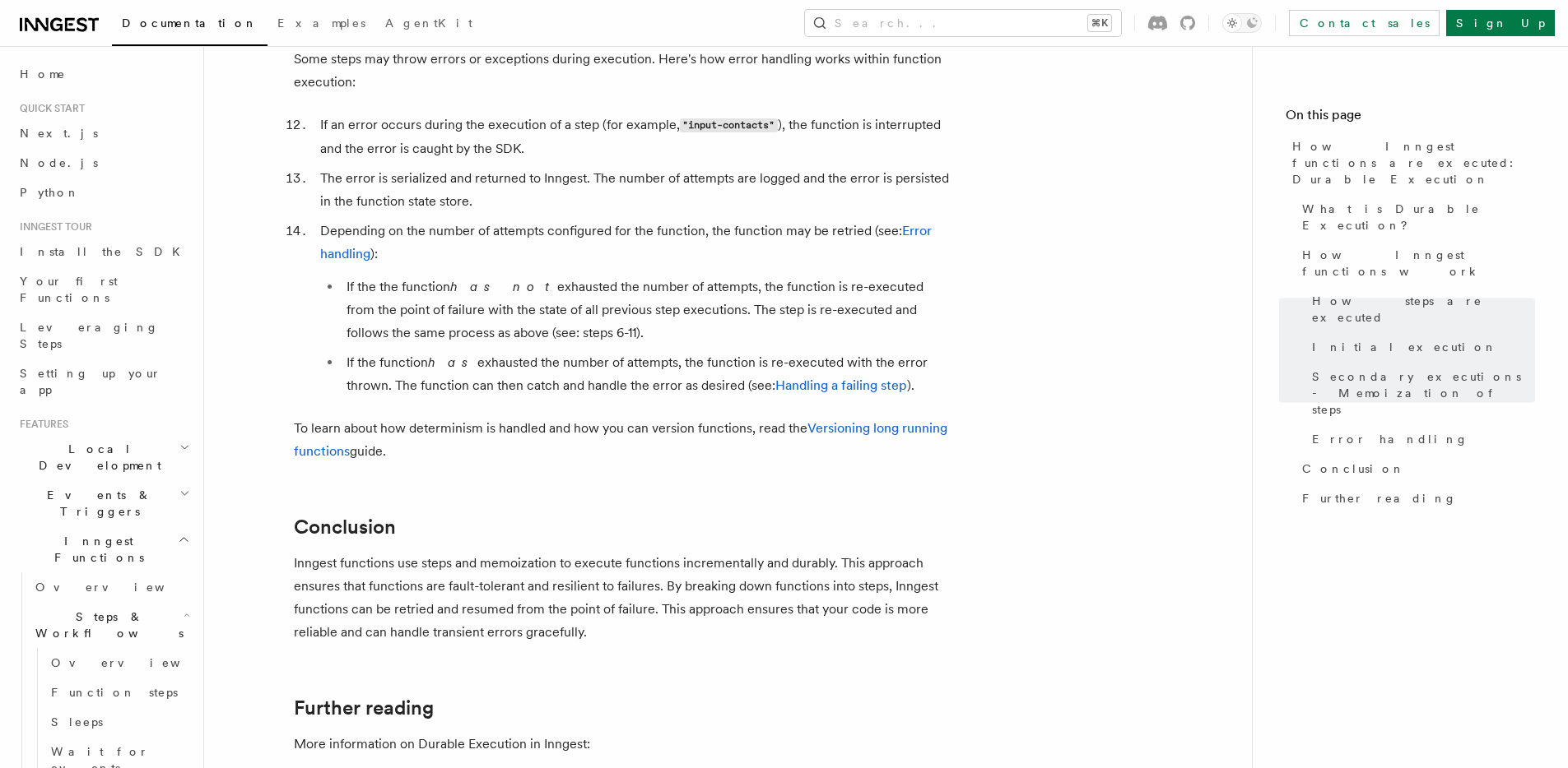
scroll to position [3128, 0]
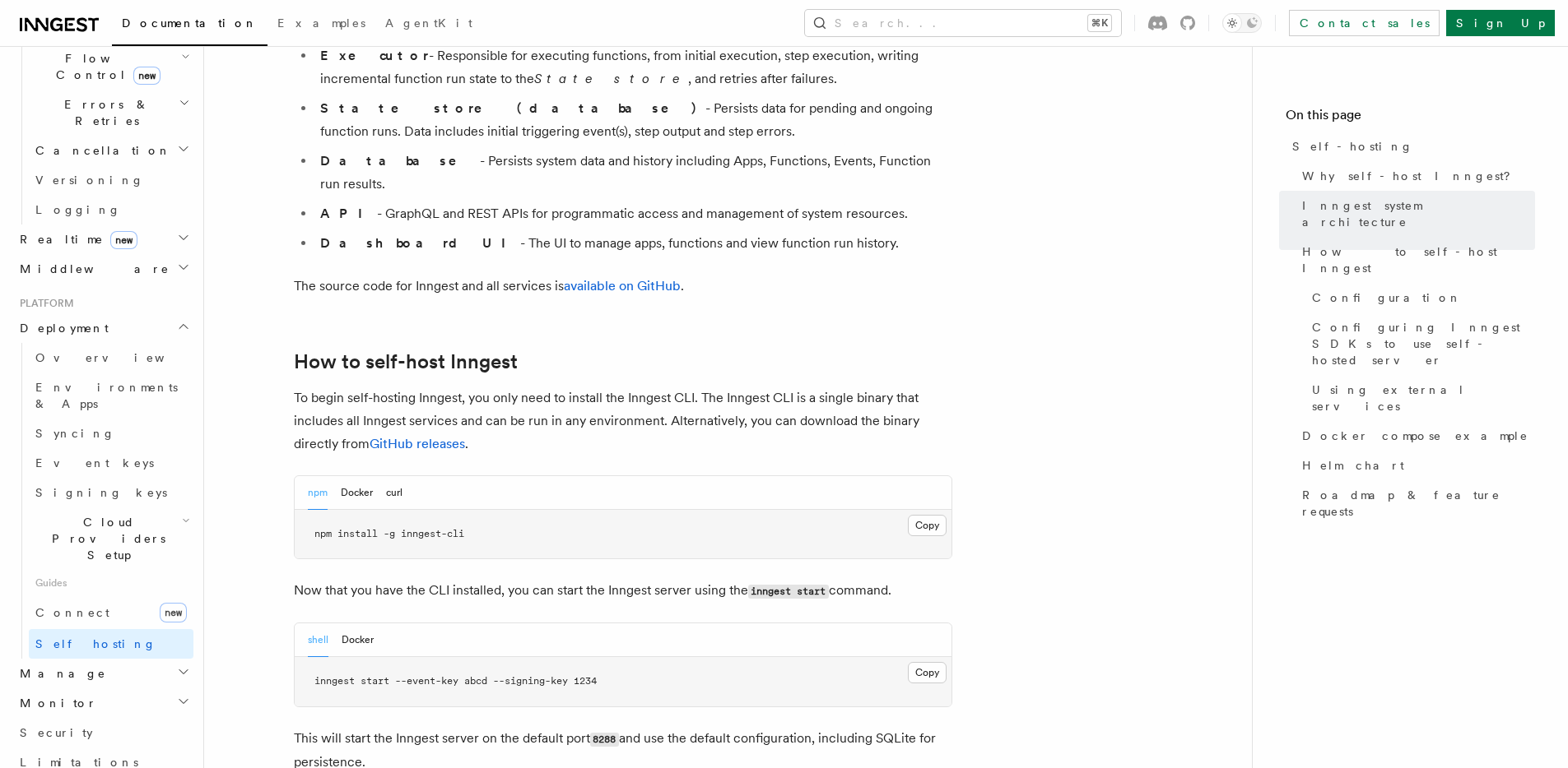
scroll to position [1377, 0]
click at [364, 474] on button "Docker" at bounding box center [356, 490] width 32 height 34
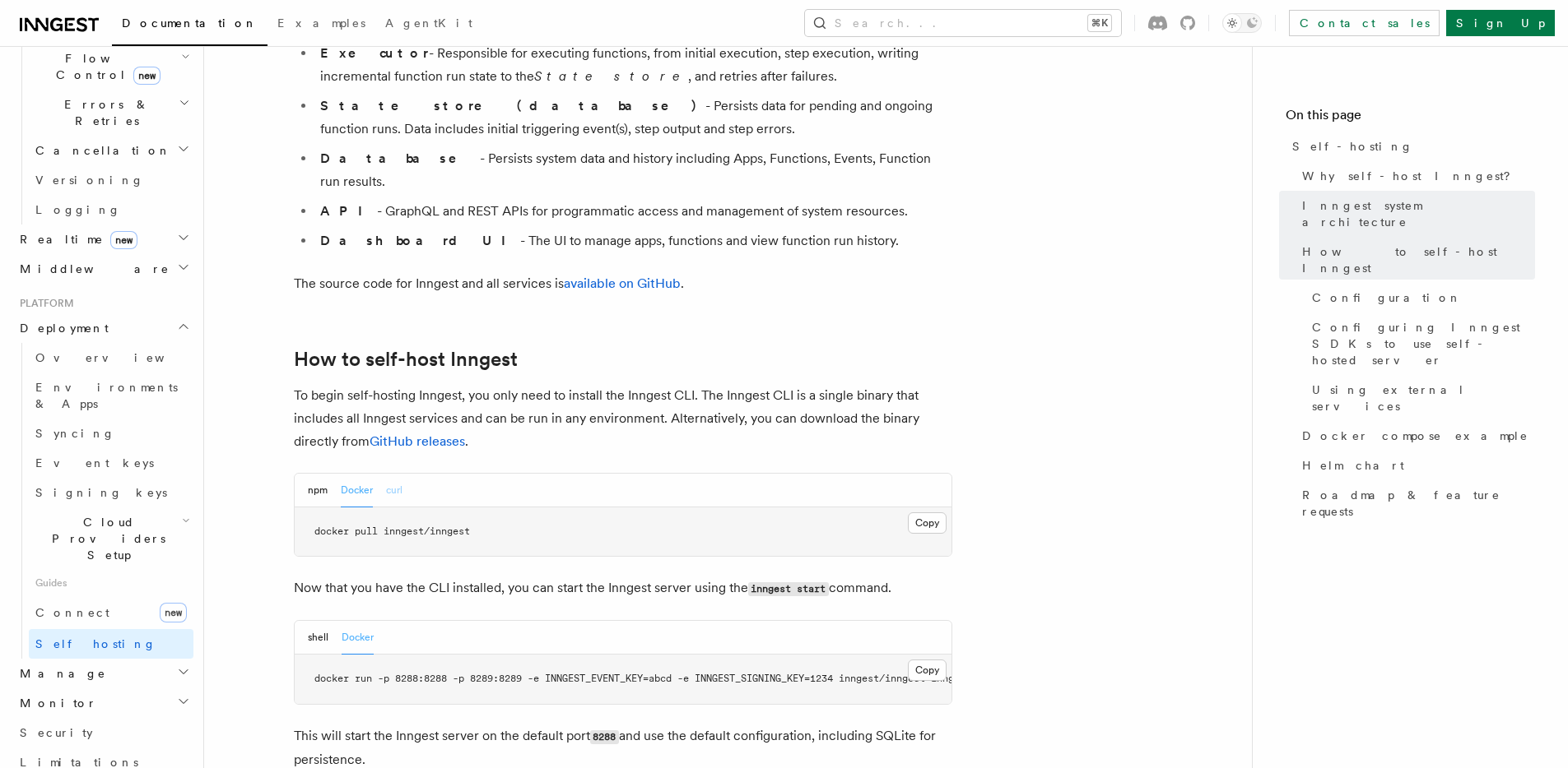
click at [391, 474] on button "curl" at bounding box center [394, 490] width 16 height 34
click at [361, 474] on button "Docker" at bounding box center [356, 490] width 32 height 34
click at [315, 621] on button "shell" at bounding box center [317, 638] width 21 height 34
click at [344, 621] on button "Docker" at bounding box center [357, 638] width 32 height 34
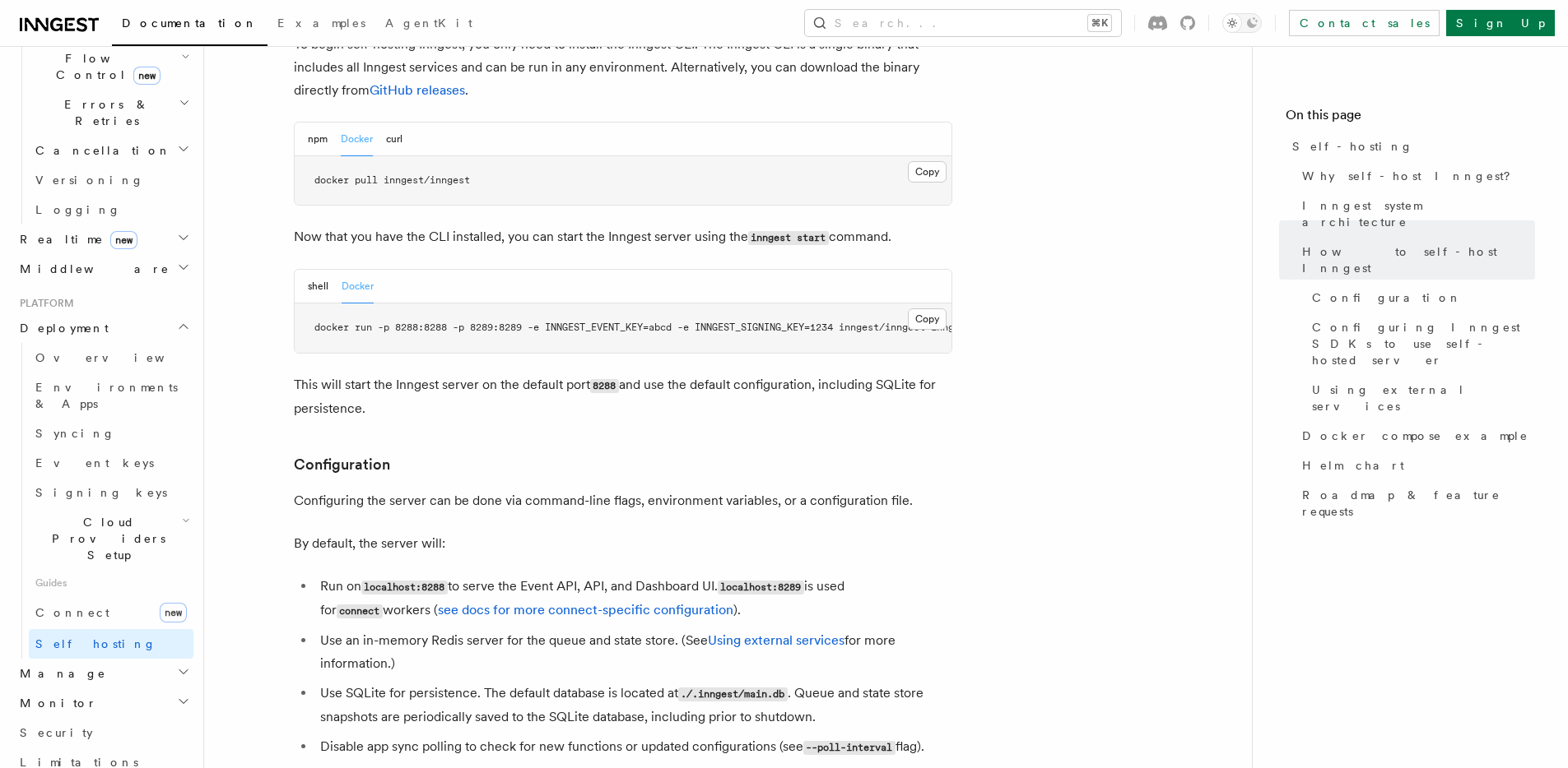
scroll to position [1730, 0]
drag, startPoint x: 358, startPoint y: 603, endPoint x: 552, endPoint y: 598, distance: 194.1
click at [552, 627] on li "Use an in-memory Redis server for the queue and state store. (See Using externa…" at bounding box center [633, 650] width 637 height 46
click at [501, 627] on li "Use an in-memory Redis server for the queue and state store. (See Using externa…" at bounding box center [633, 650] width 637 height 46
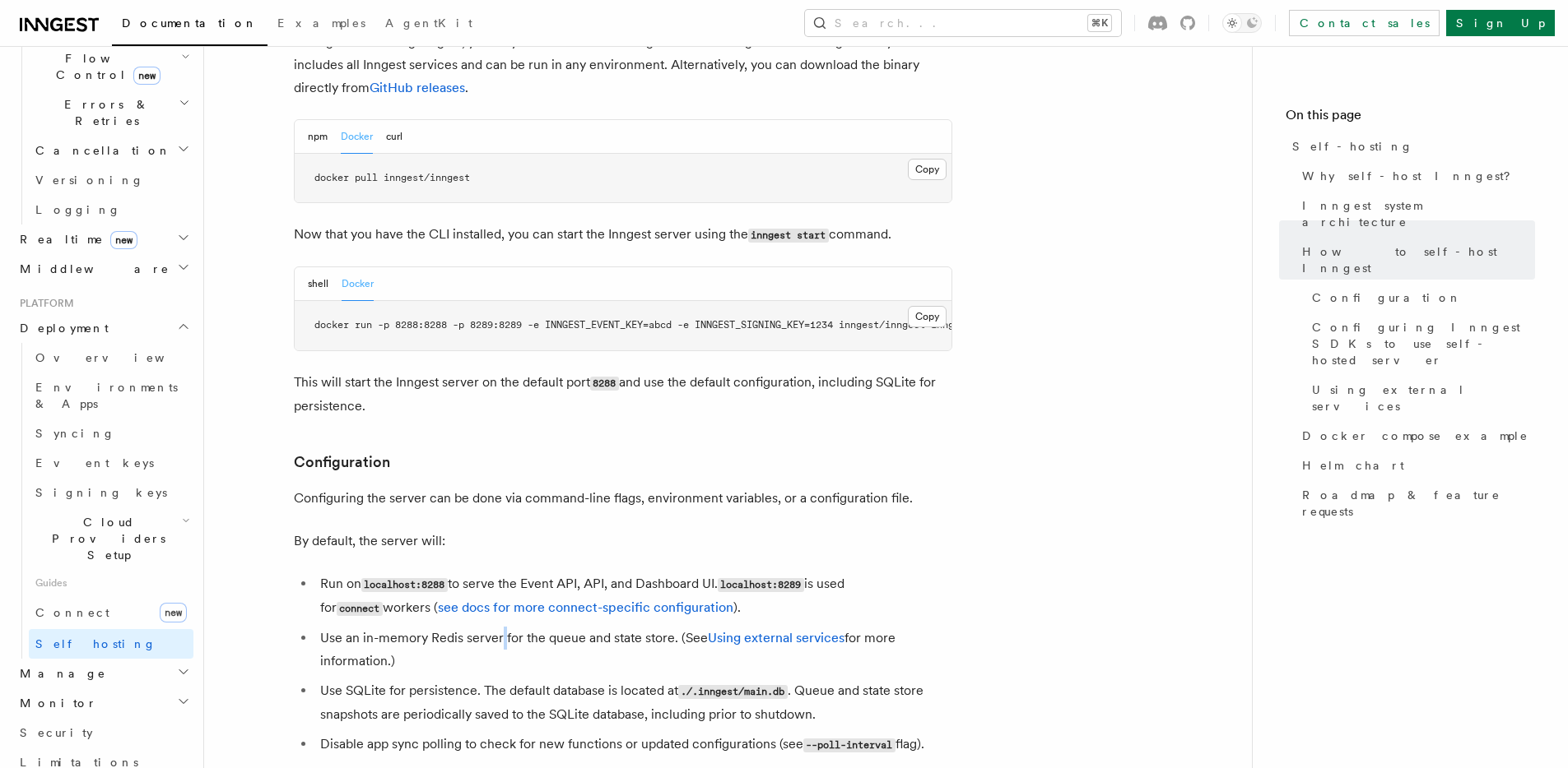
click at [501, 627] on li "Use an in-memory Redis server for the queue and state store. (See Using externa…" at bounding box center [633, 650] width 637 height 46
click at [402, 627] on li "Use an in-memory Redis server for the queue and state store. (See Using externa…" at bounding box center [633, 650] width 637 height 46
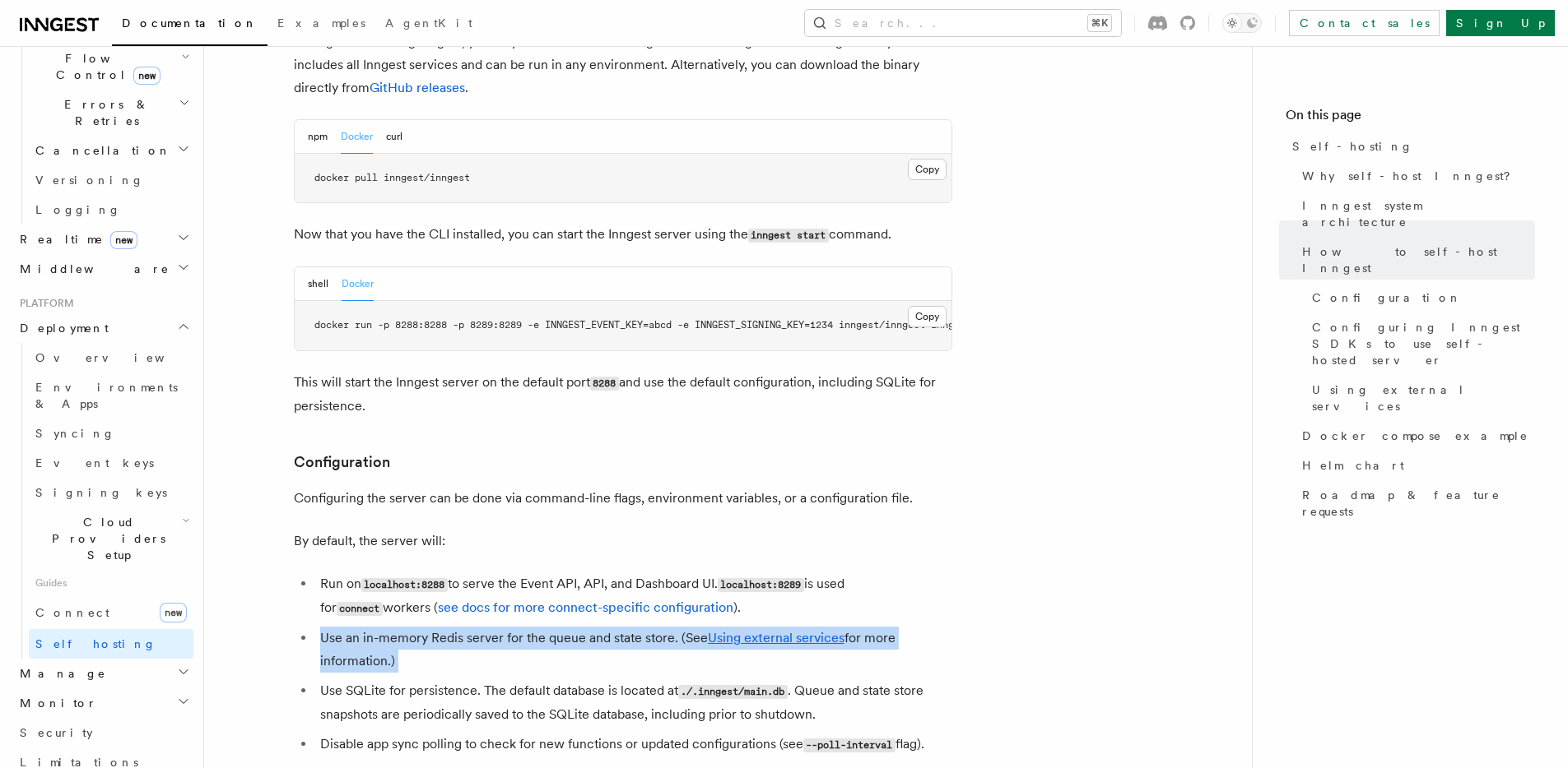
click at [402, 627] on li "Use an in-memory Redis server for the queue and state store. (See Using externa…" at bounding box center [633, 650] width 637 height 46
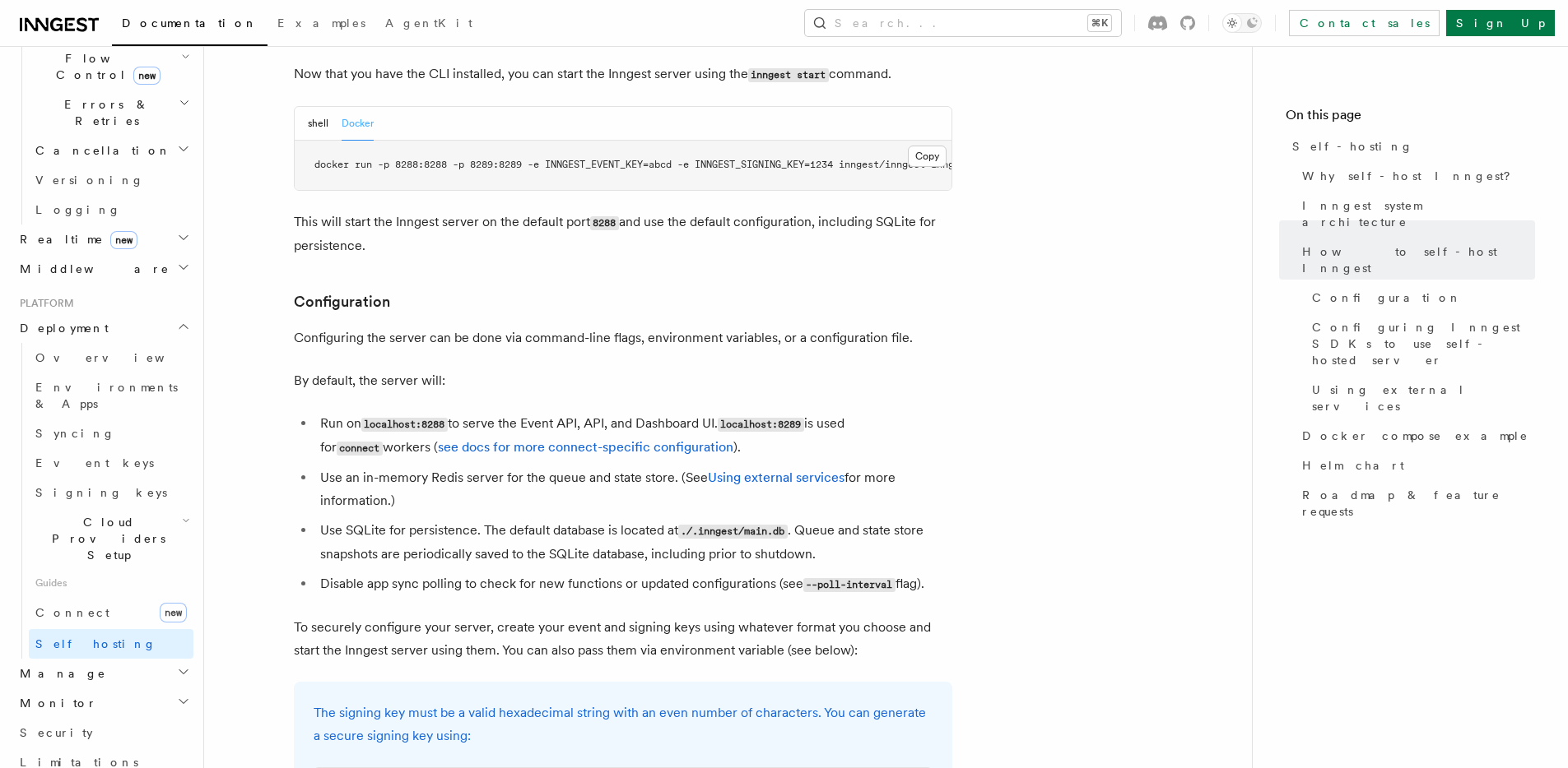
scroll to position [1892, 0]
drag, startPoint x: 403, startPoint y: 551, endPoint x: 441, endPoint y: 550, distance: 38.0
click at [440, 572] on li "Disable app sync polling to check for new functions or updated configurations (…" at bounding box center [633, 583] width 637 height 24
click at [441, 572] on li "Disable app sync polling to check for new functions or updated configurations (…" at bounding box center [633, 583] width 637 height 24
drag, startPoint x: 441, startPoint y: 550, endPoint x: 477, endPoint y: 546, distance: 36.2
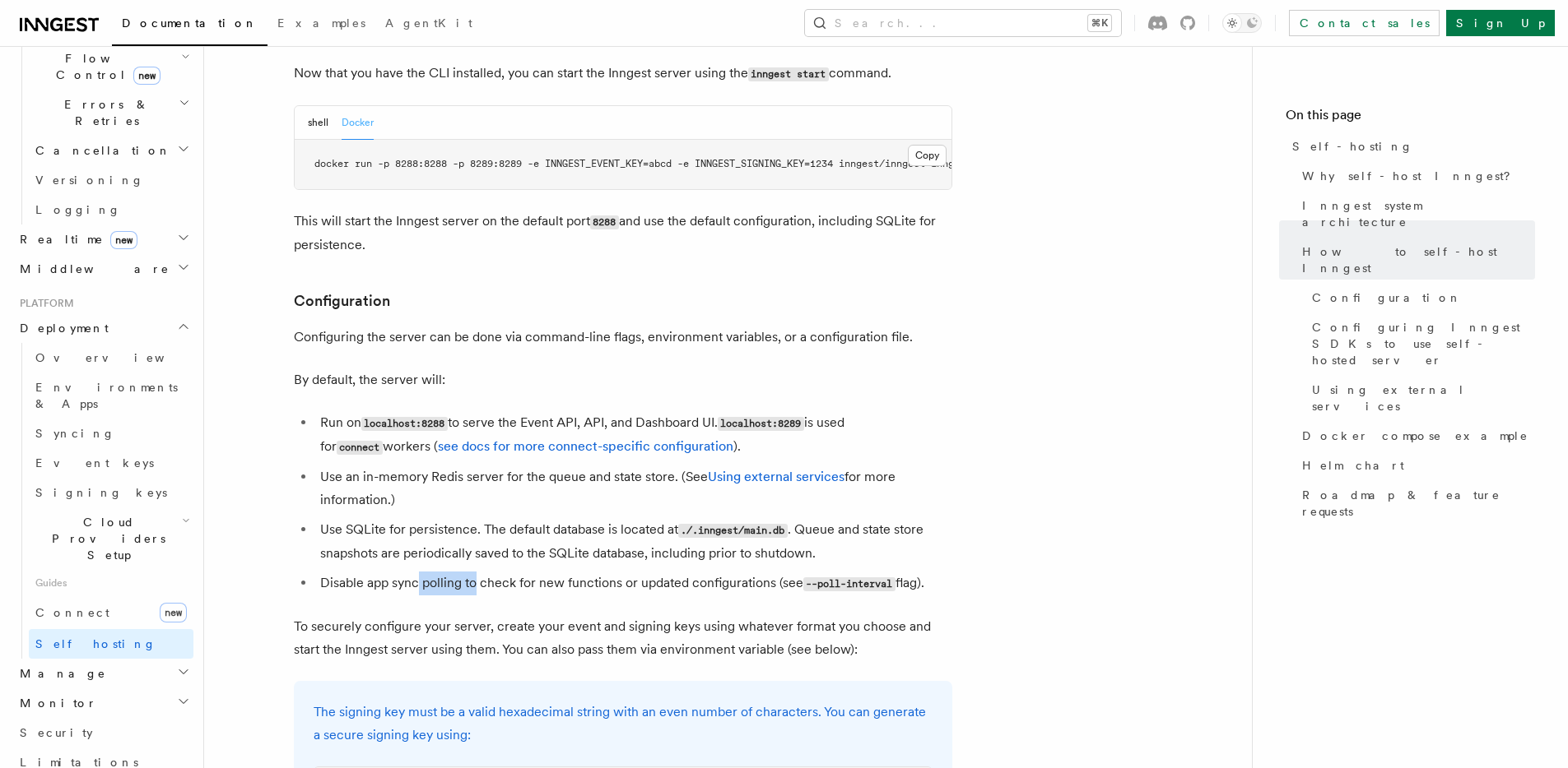
click at [477, 572] on li "Disable app sync polling to check for new functions or updated configurations (…" at bounding box center [633, 583] width 637 height 24
drag, startPoint x: 441, startPoint y: 546, endPoint x: 517, endPoint y: 563, distance: 77.9
click at [504, 572] on li "Disable app sync polling to check for new functions or updated configurations (…" at bounding box center [633, 583] width 637 height 24
drag, startPoint x: 517, startPoint y: 563, endPoint x: 504, endPoint y: 560, distance: 13.3
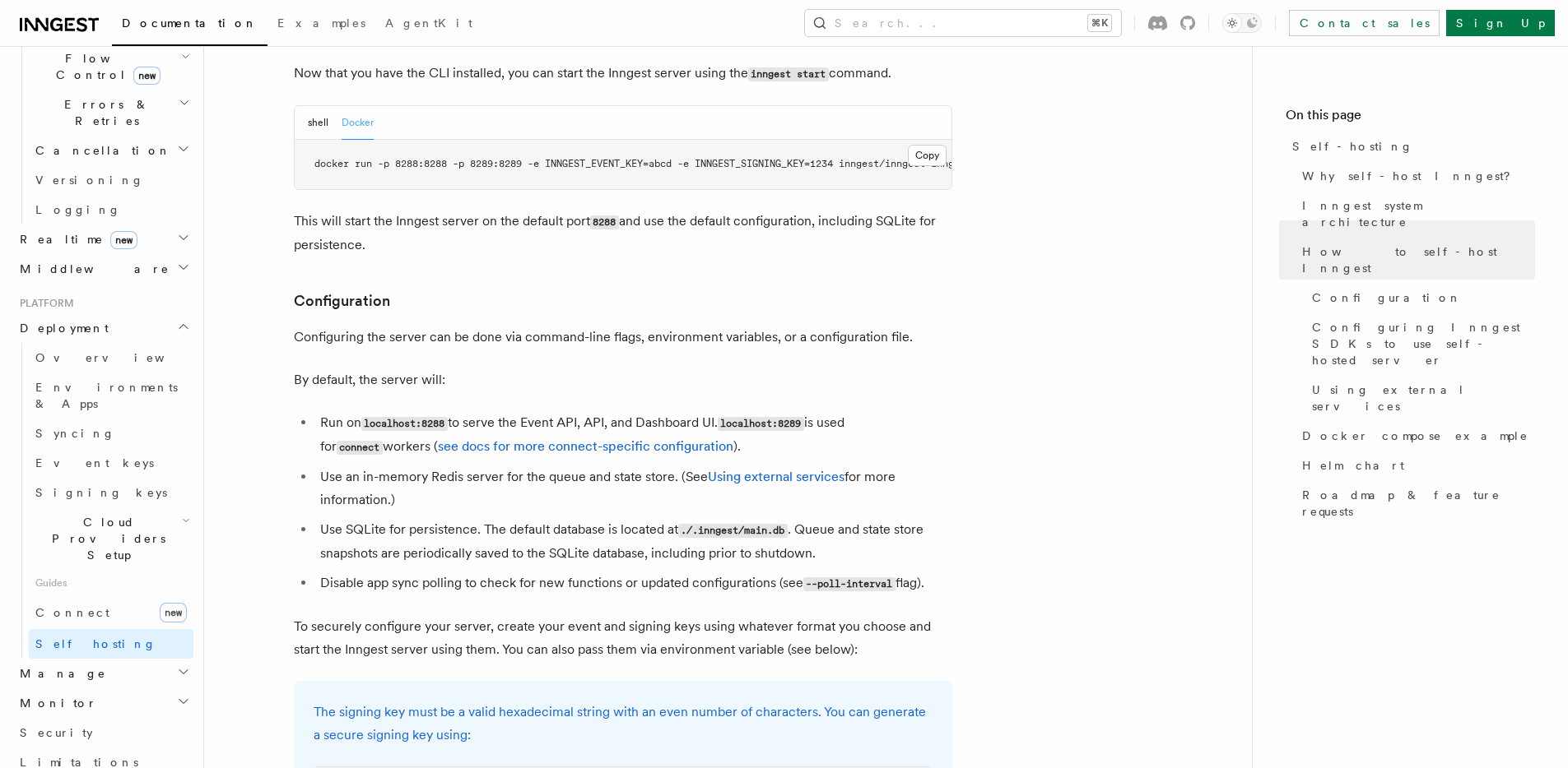
drag, startPoint x: 499, startPoint y: 557, endPoint x: 580, endPoint y: 555, distance: 81.0
click at [580, 572] on li "Disable app sync polling to check for new functions or updated configurations (…" at bounding box center [633, 583] width 637 height 24
drag, startPoint x: 548, startPoint y: 555, endPoint x: 620, endPoint y: 560, distance: 72.2
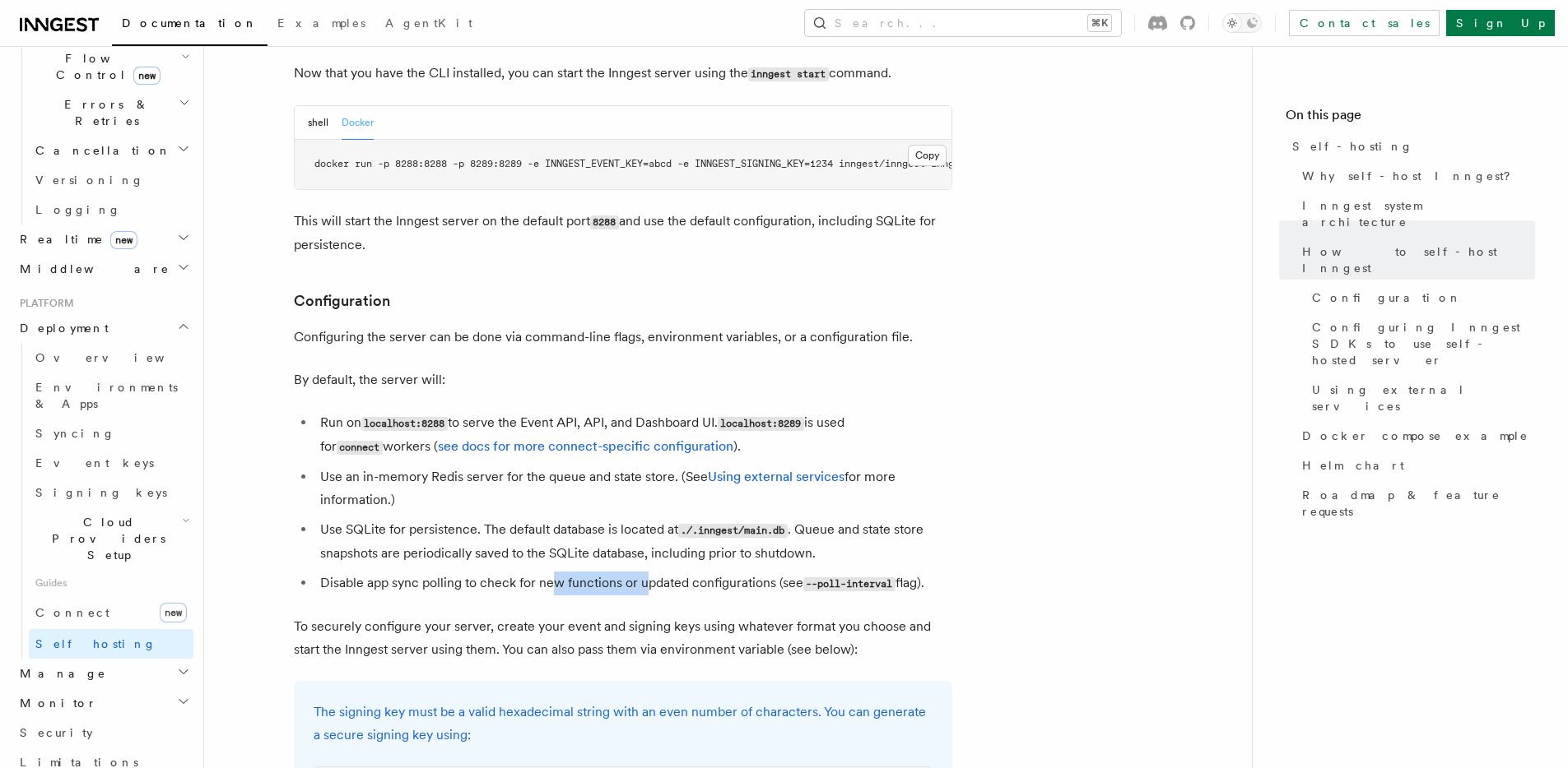
click at [644, 572] on li "Disable app sync polling to check for new functions or updated configurations (…" at bounding box center [633, 583] width 637 height 24
click at [620, 572] on li "Disable app sync polling to check for new functions or updated configurations (…" at bounding box center [633, 583] width 637 height 24
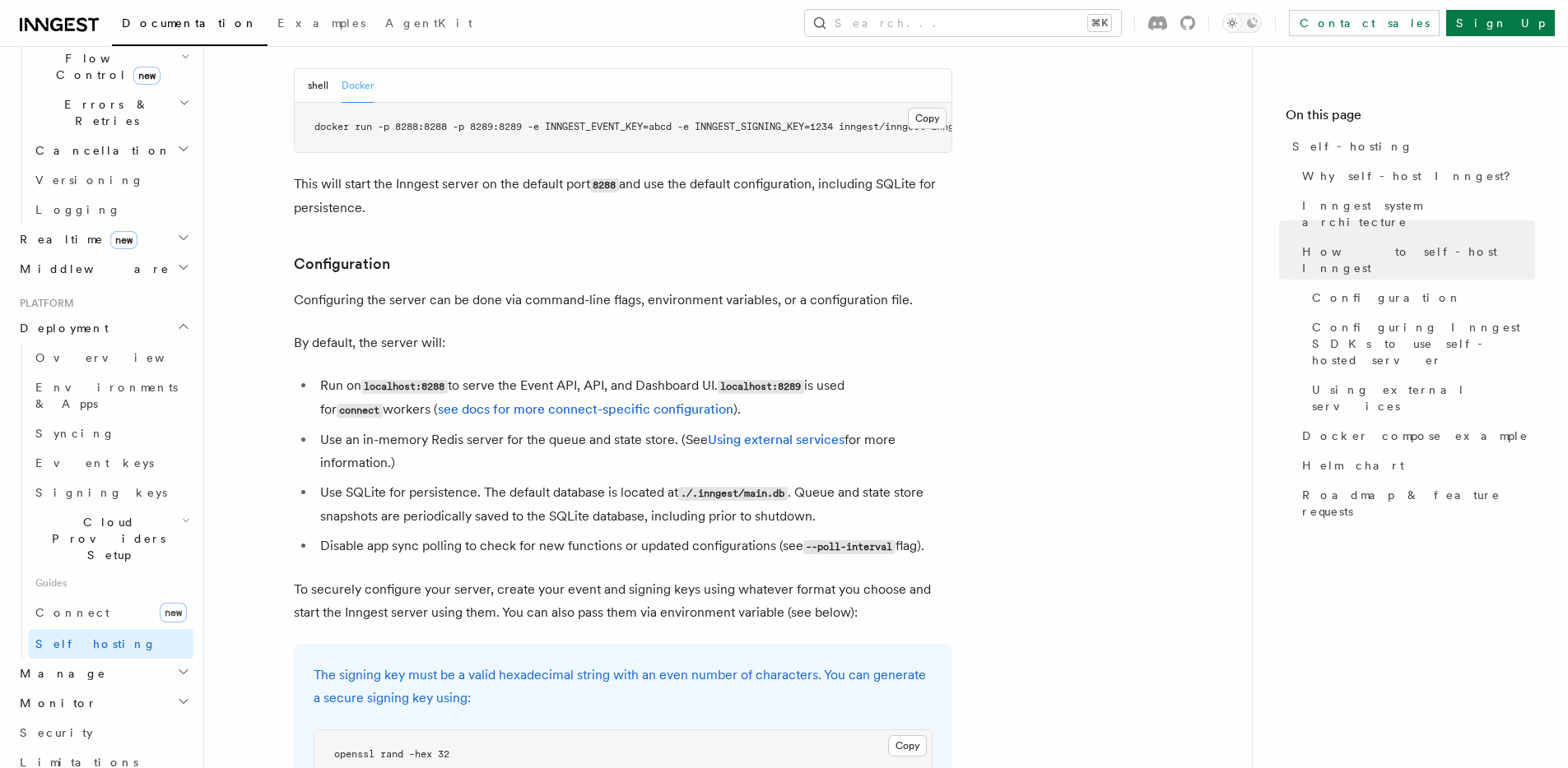
scroll to position [1933, 0]
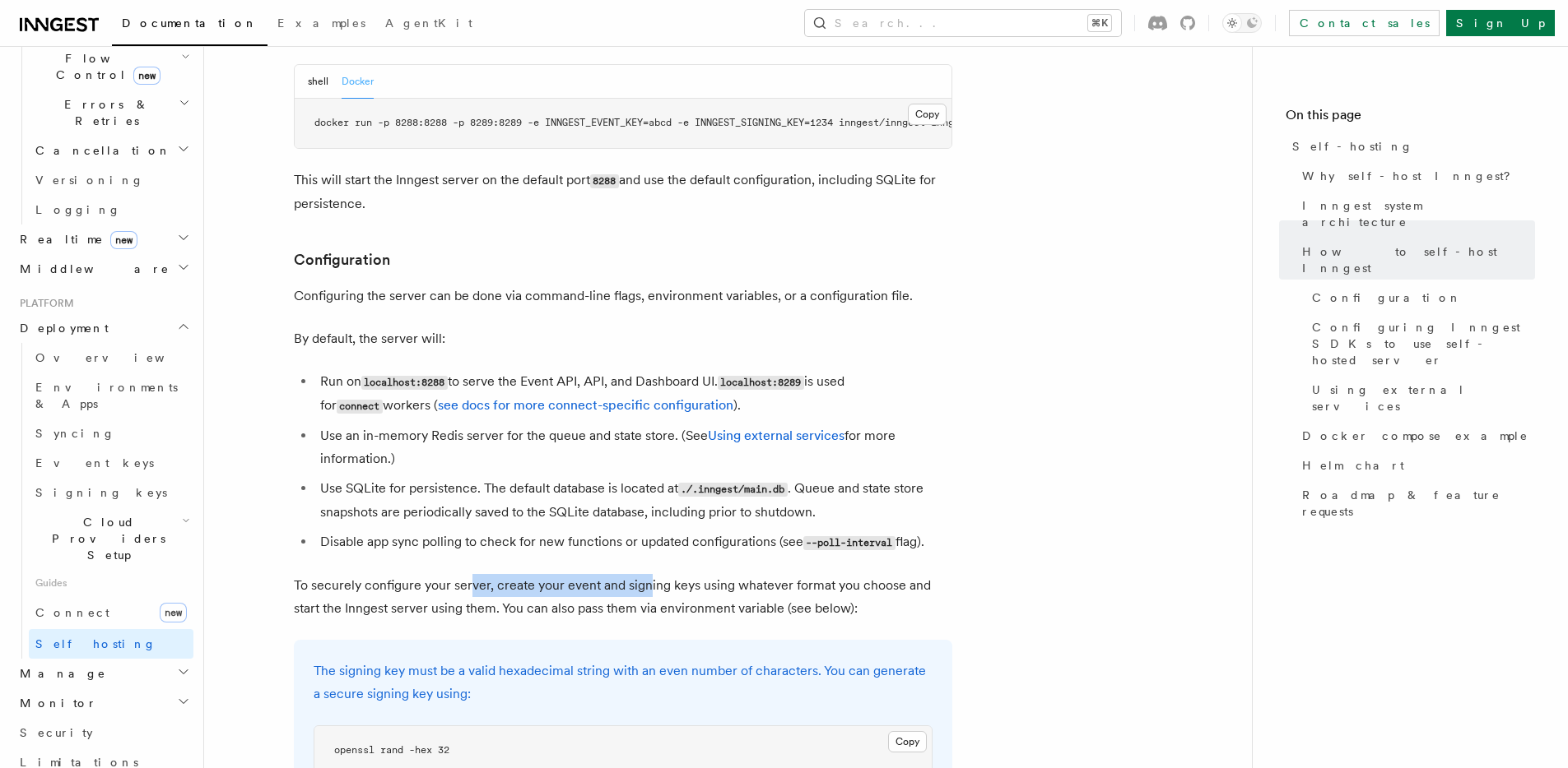
drag, startPoint x: 528, startPoint y: 560, endPoint x: 657, endPoint y: 561, distance: 129.0
click at [657, 574] on p "To securely configure your server, create your event and signing keys using wha…" at bounding box center [622, 597] width 659 height 46
drag, startPoint x: 542, startPoint y: 554, endPoint x: 641, endPoint y: 555, distance: 99.0
click at [641, 574] on p "To securely configure your server, create your event and signing keys using wha…" at bounding box center [622, 597] width 659 height 46
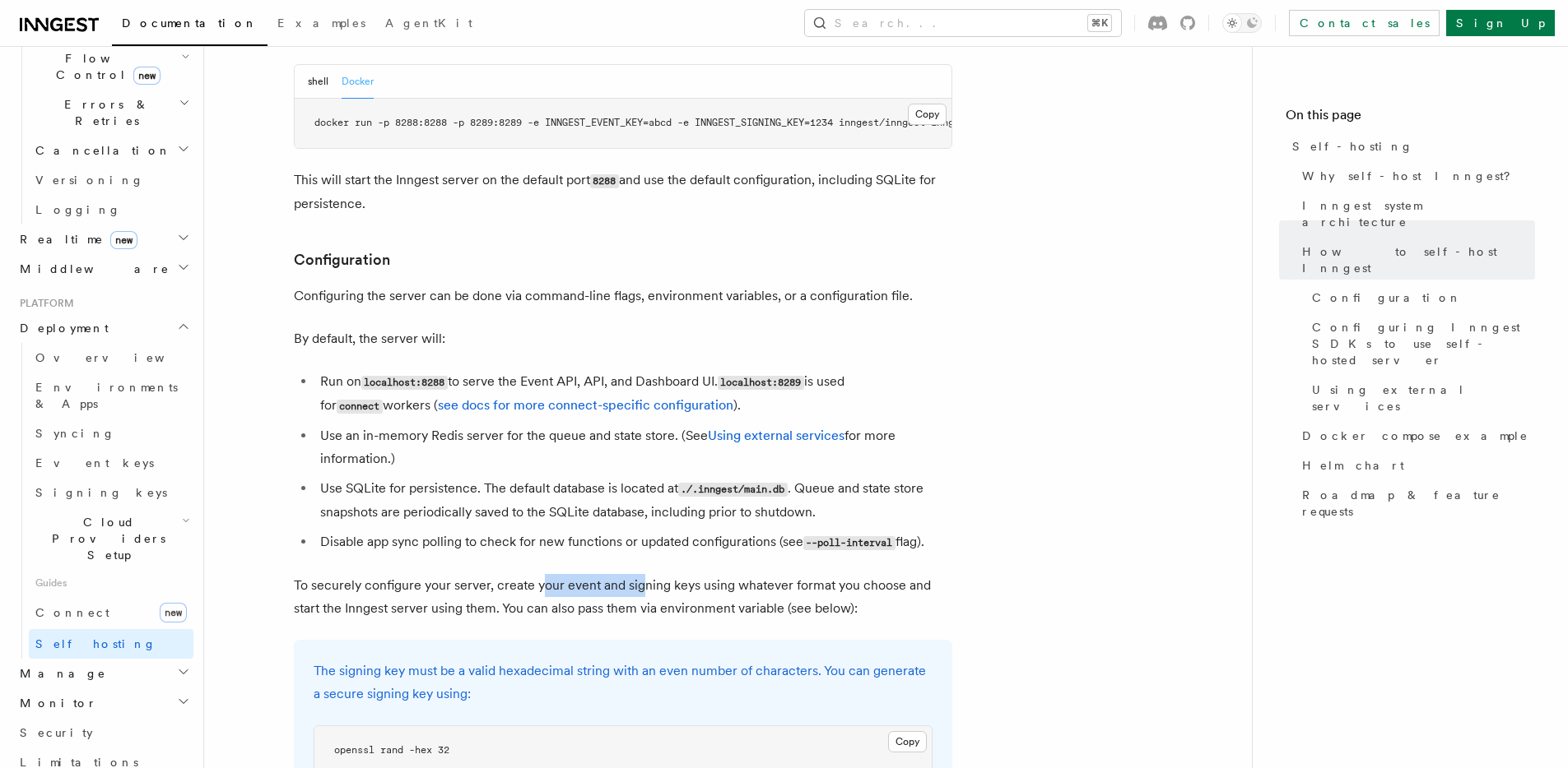
click at [641, 574] on p "To securely configure your server, create your event and signing keys using wha…" at bounding box center [622, 597] width 659 height 46
drag, startPoint x: 622, startPoint y: 552, endPoint x: 752, endPoint y: 554, distance: 130.0
click at [749, 574] on p "To securely configure your server, create your event and signing keys using wha…" at bounding box center [622, 597] width 659 height 46
click at [752, 574] on p "To securely configure your server, create your event and signing keys using wha…" at bounding box center [622, 597] width 659 height 46
drag, startPoint x: 715, startPoint y: 552, endPoint x: 794, endPoint y: 555, distance: 79.1
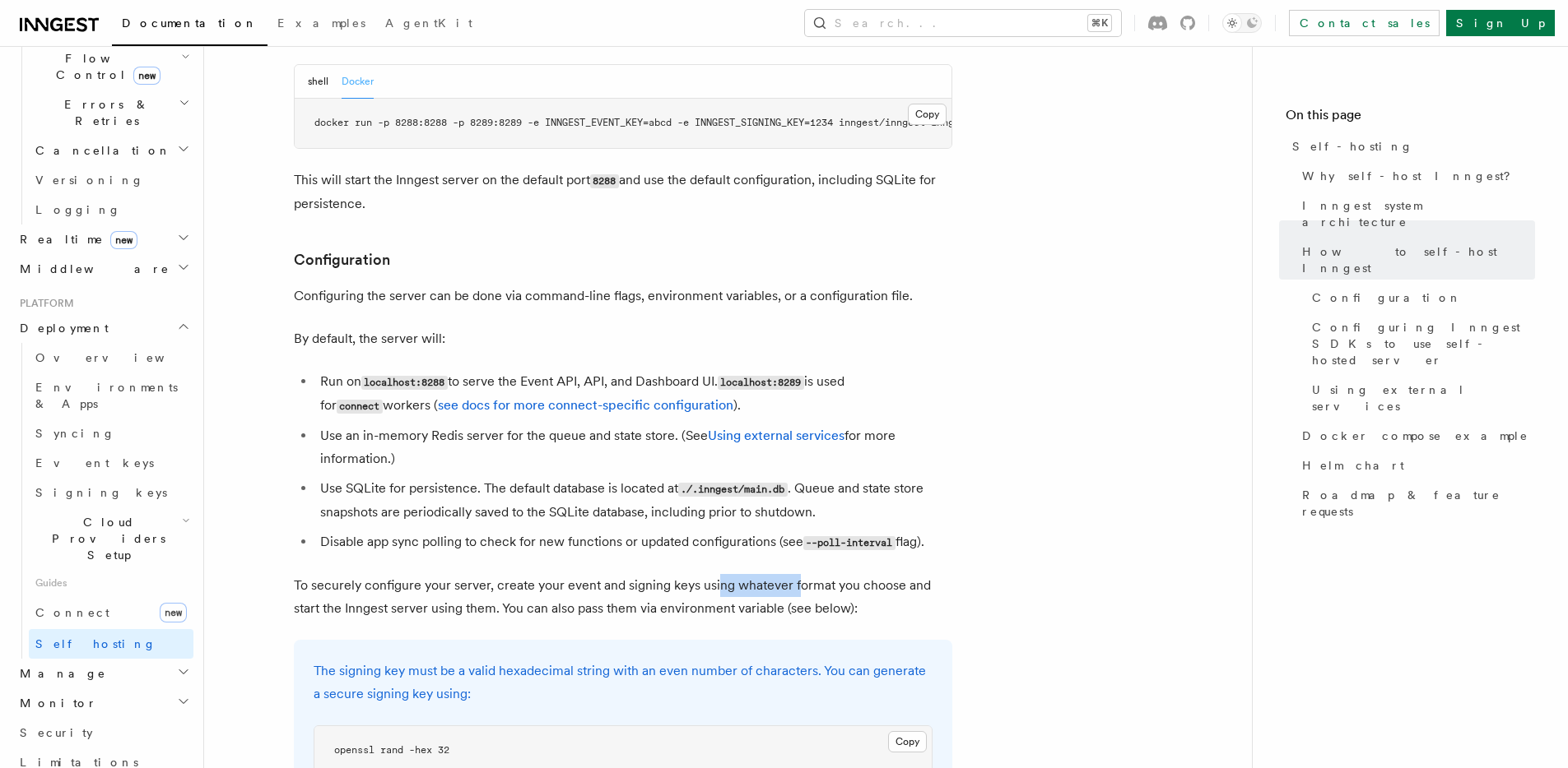
click at [794, 574] on p "To securely configure your server, create your event and signing keys using wha…" at bounding box center [622, 597] width 659 height 46
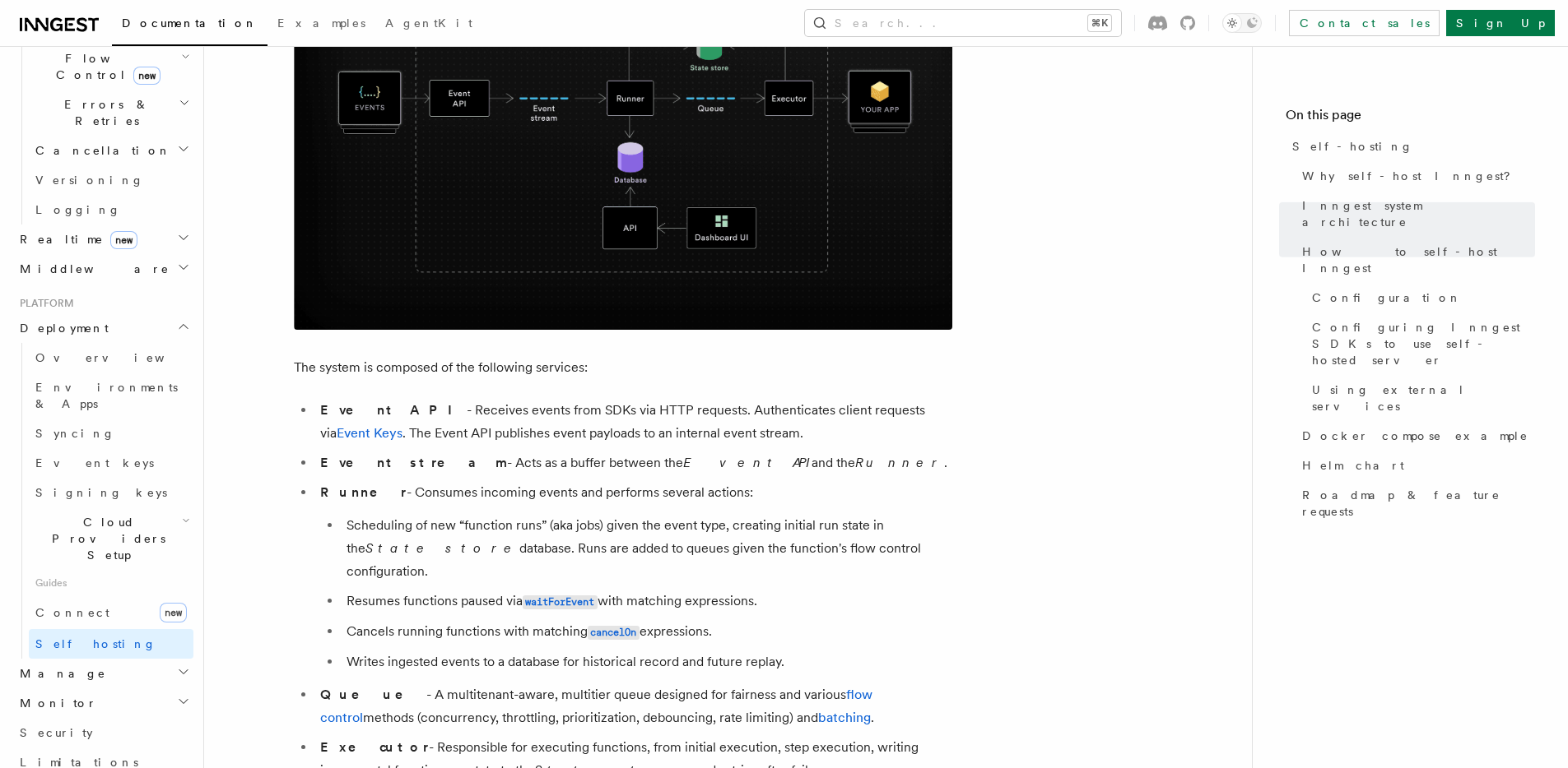
scroll to position [0, 0]
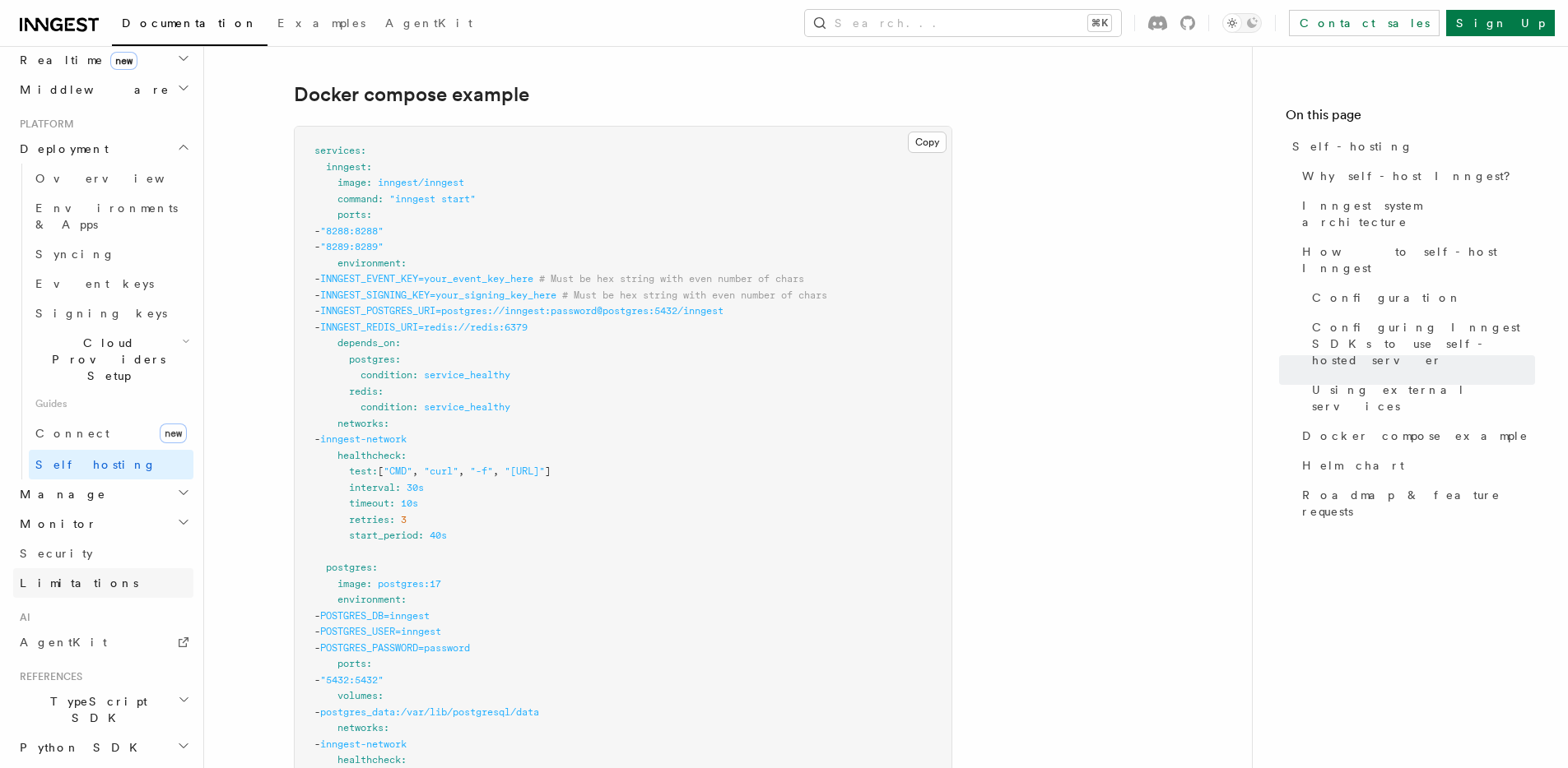
scroll to position [814, 0]
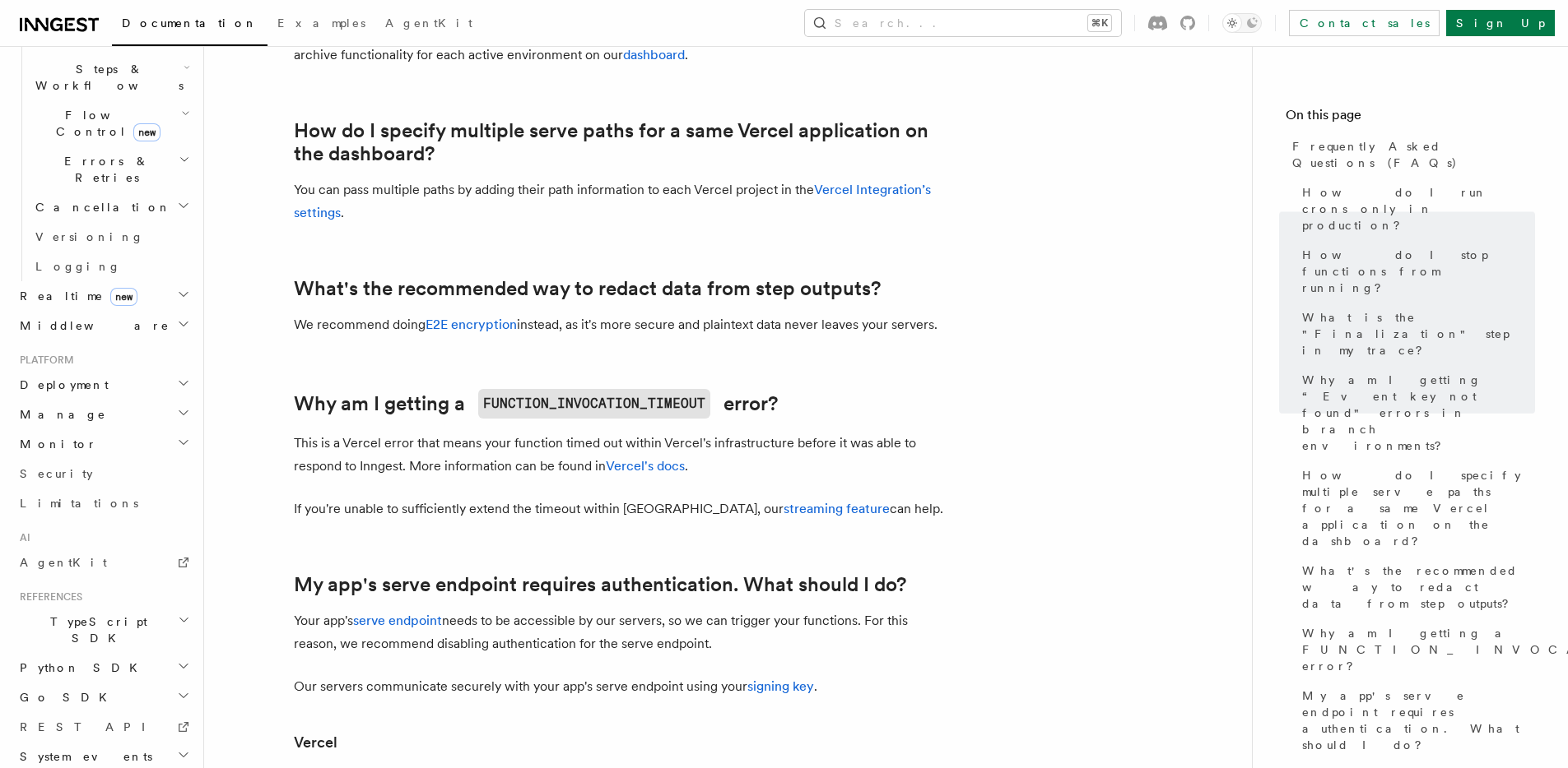
scroll to position [1534, 0]
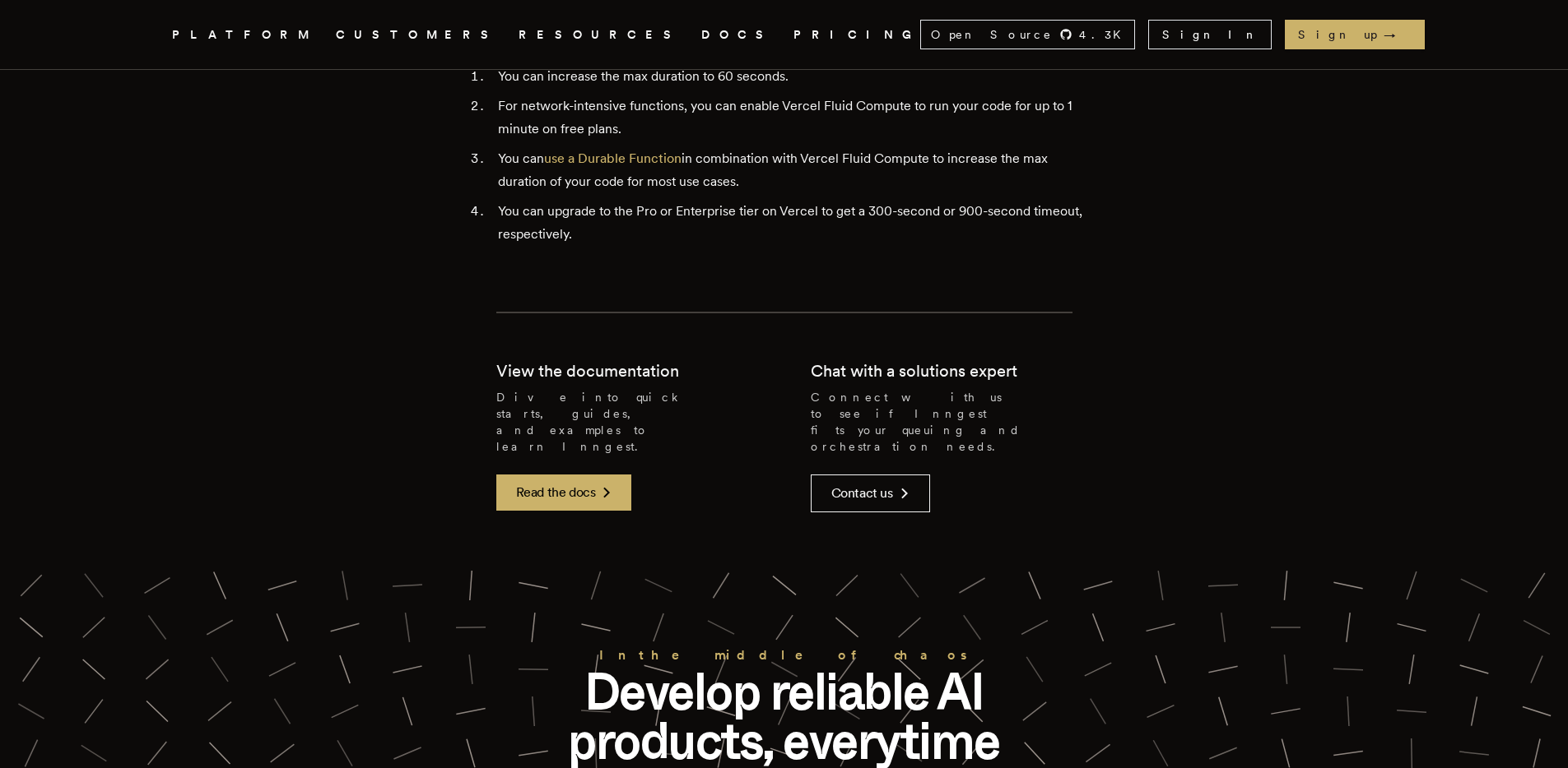
scroll to position [4381, 0]
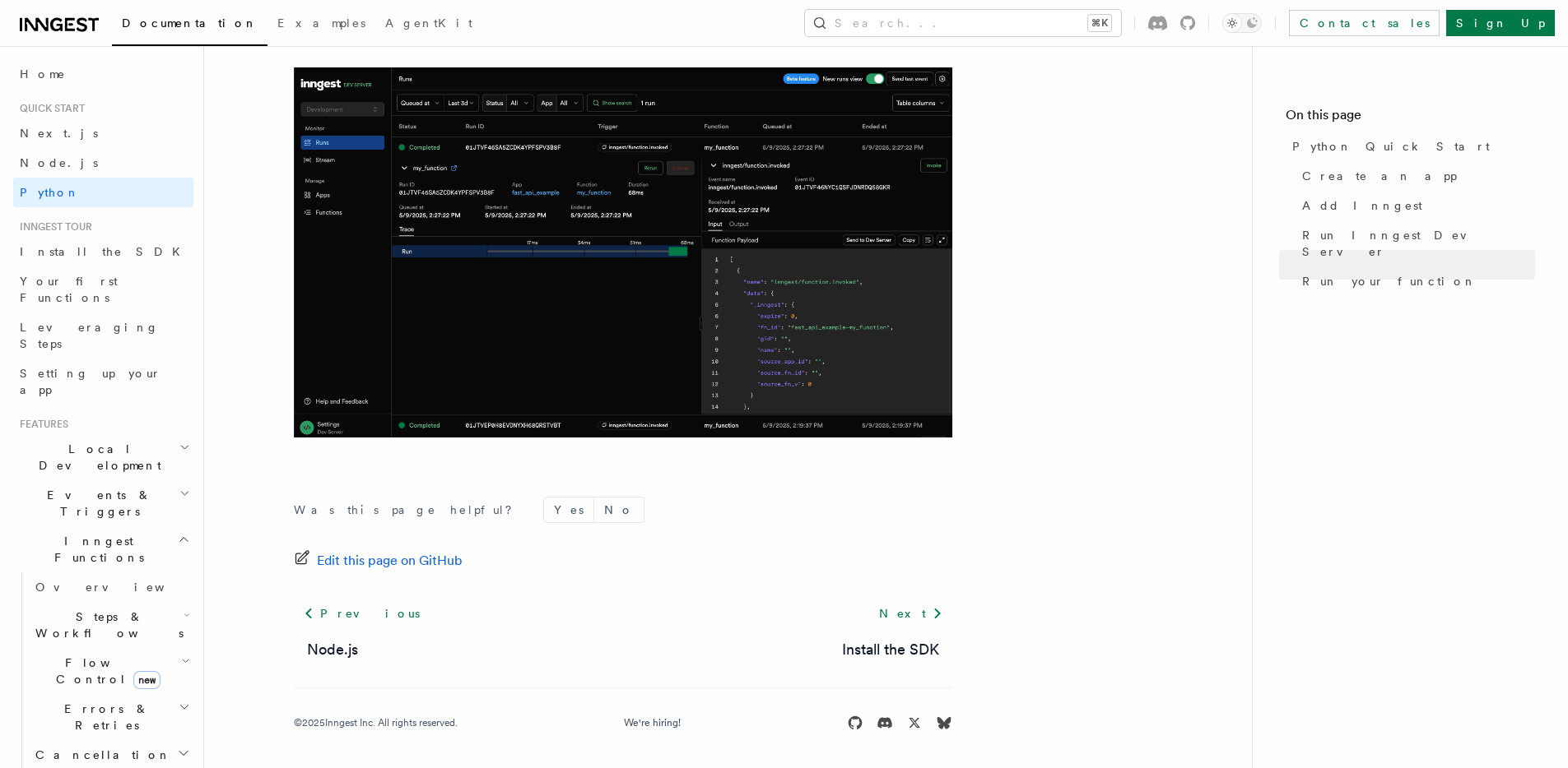
scroll to position [3391, 0]
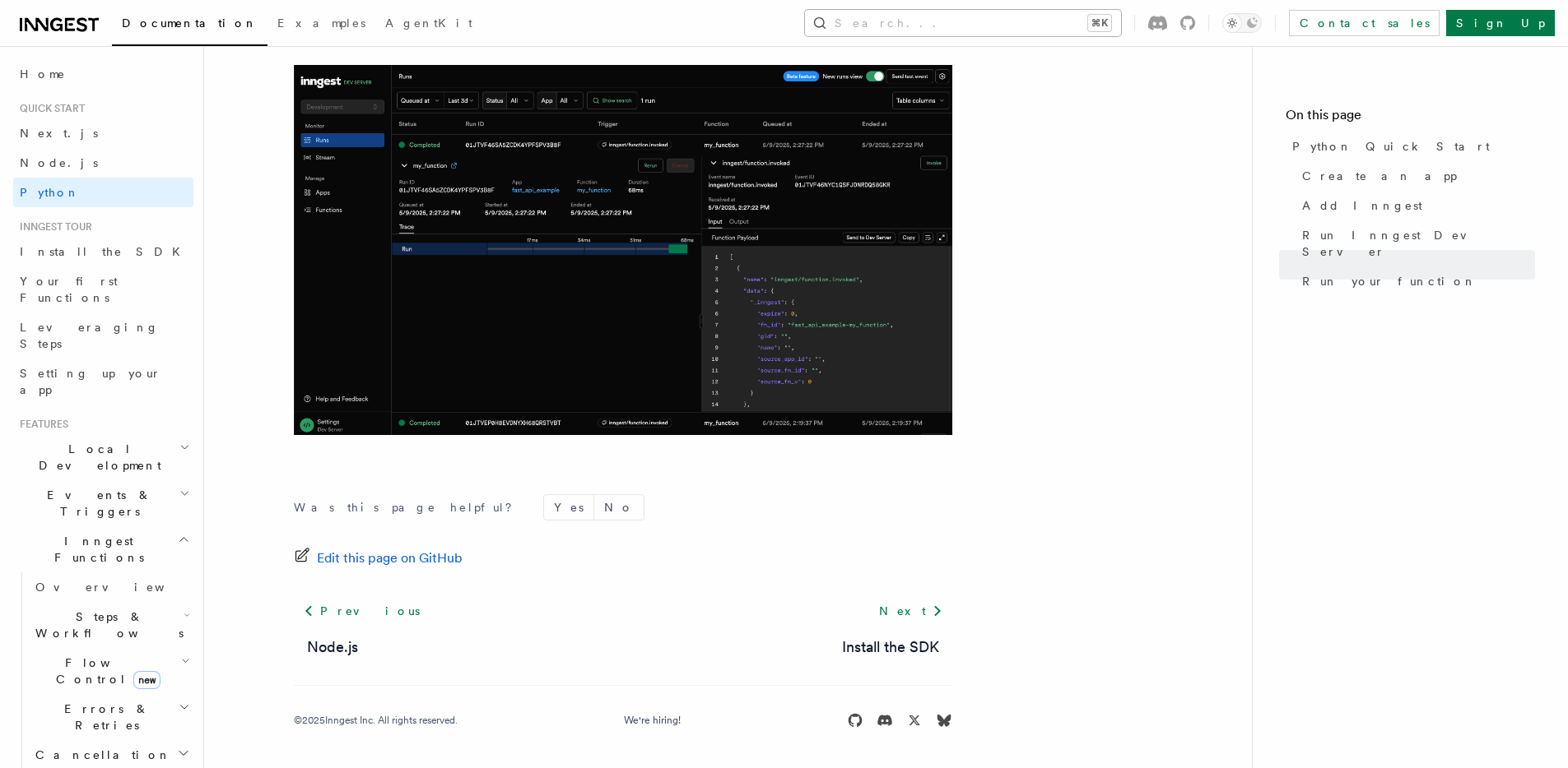
click at [1067, 16] on button "Search... ⌘K" at bounding box center [962, 23] width 316 height 26
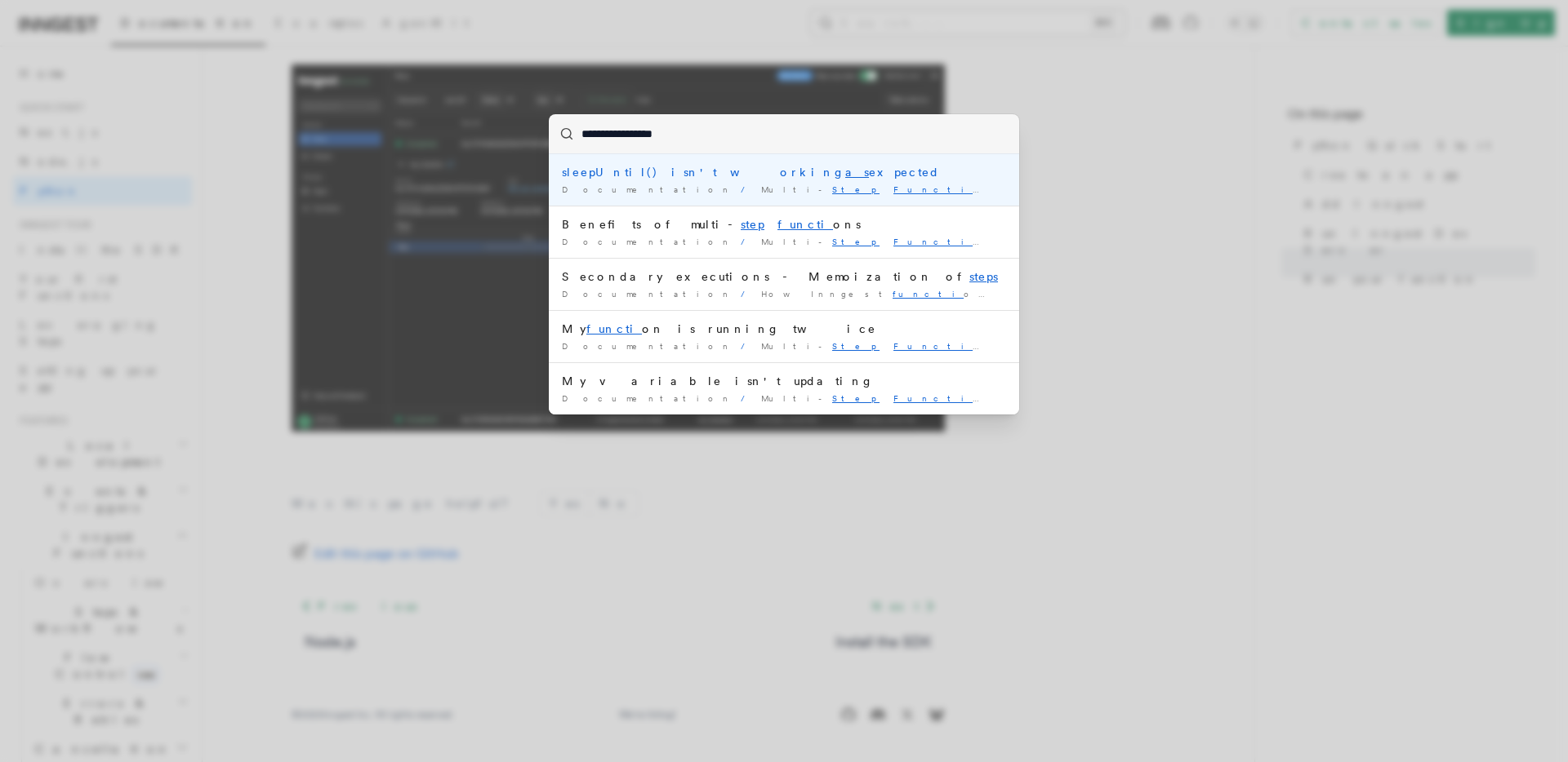
type input "**********"
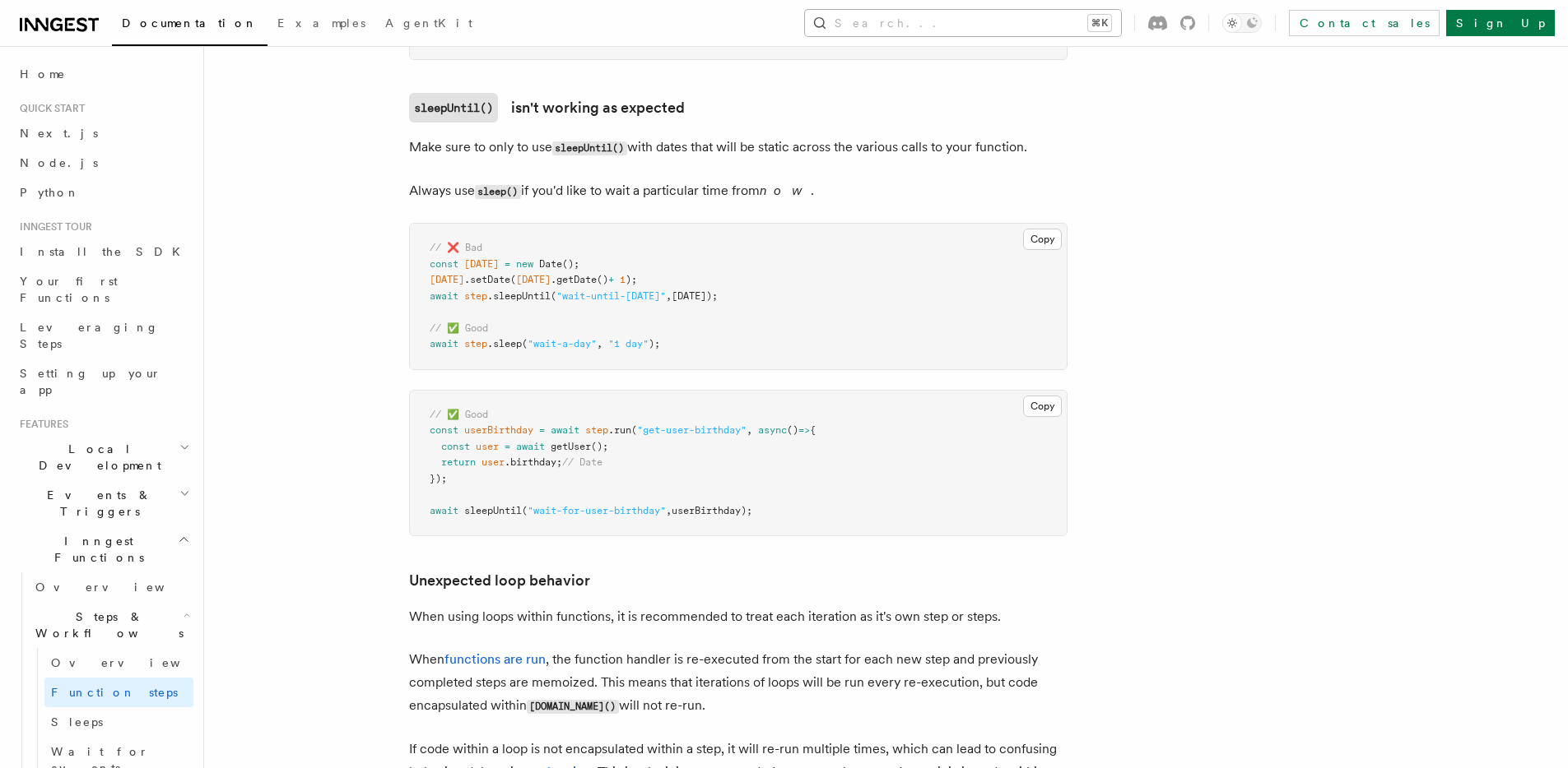
scroll to position [4779, 0]
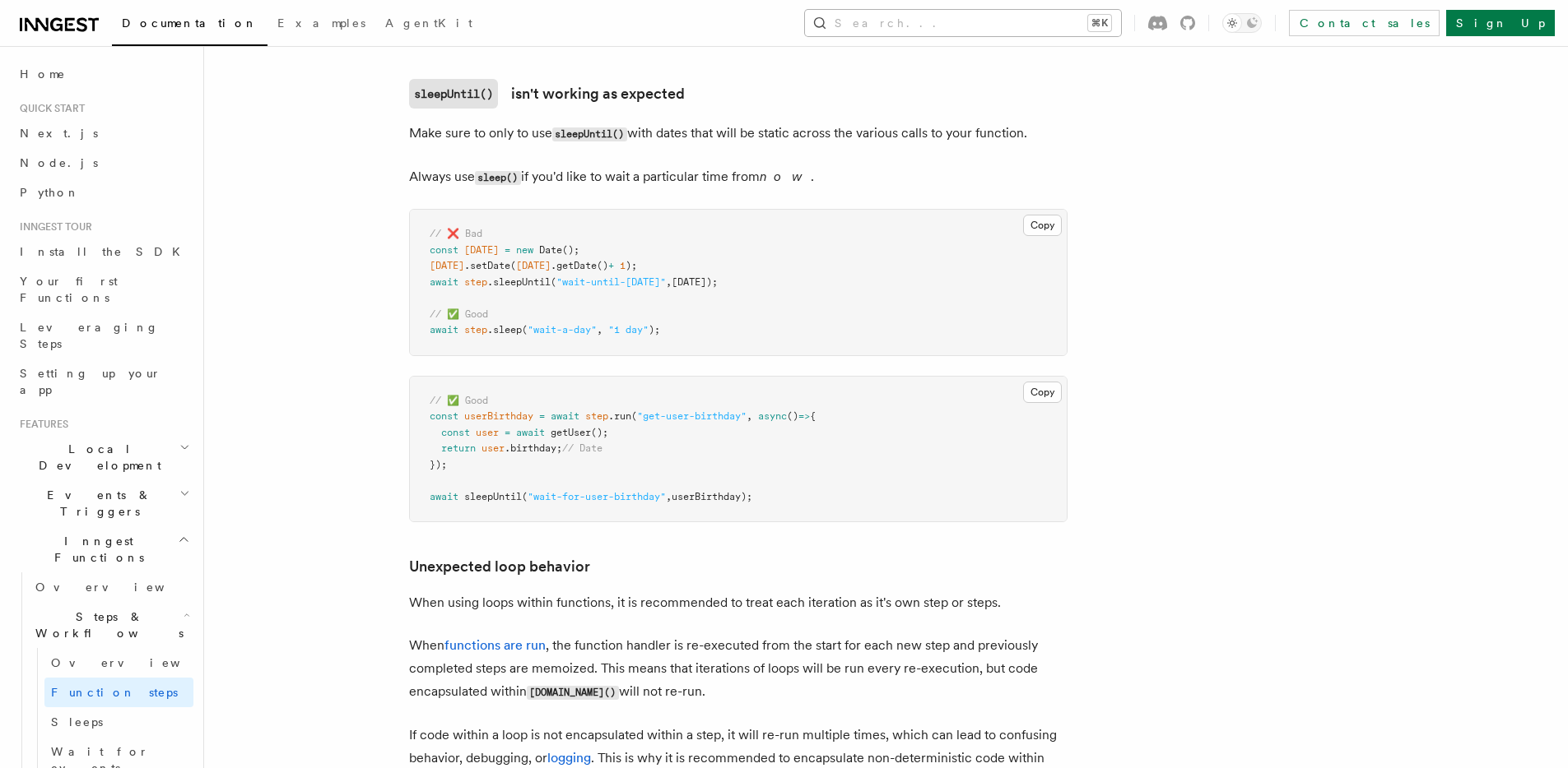
click at [1044, 16] on button "Search... ⌘K" at bounding box center [962, 23] width 316 height 26
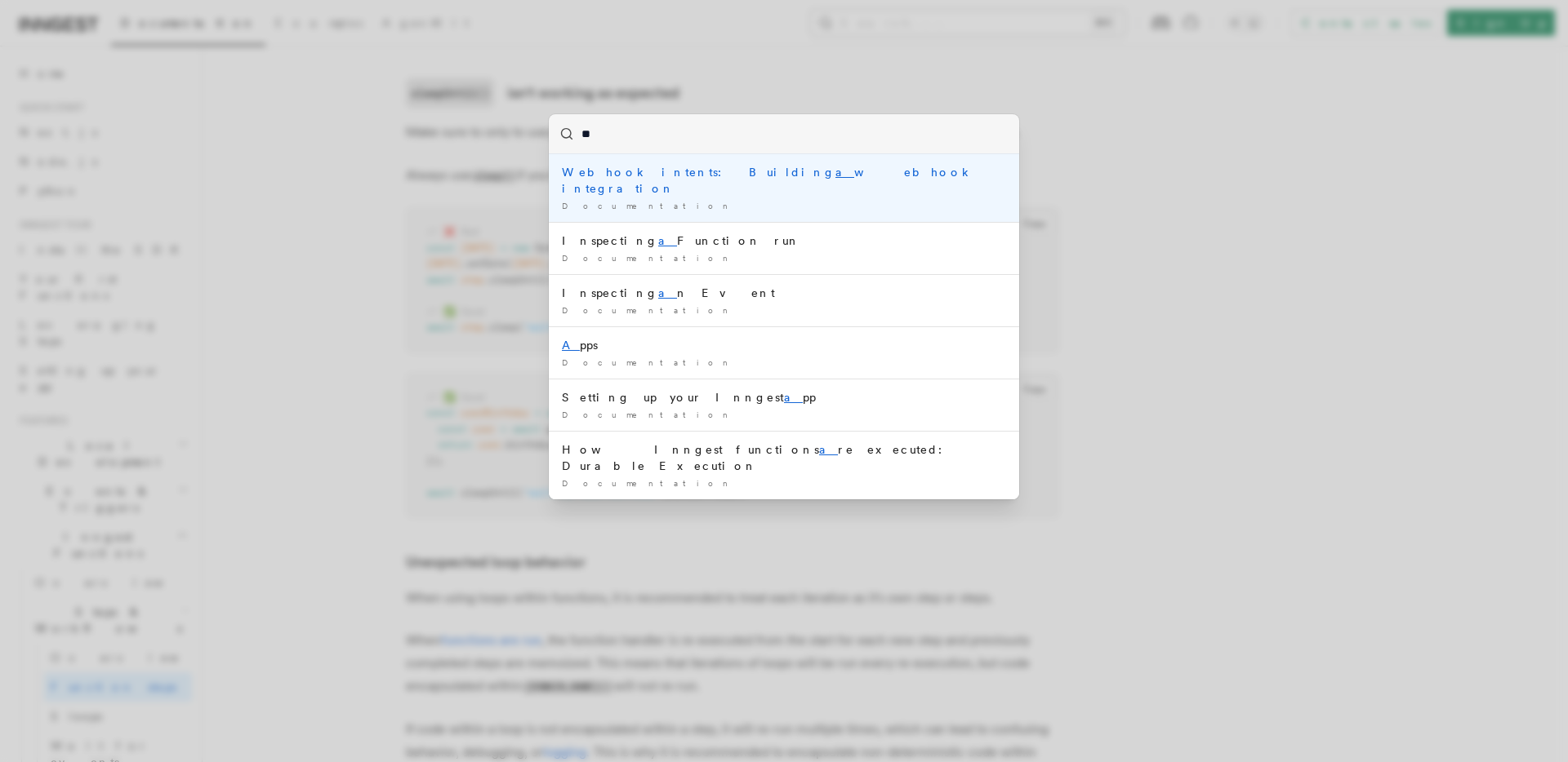
type input "***"
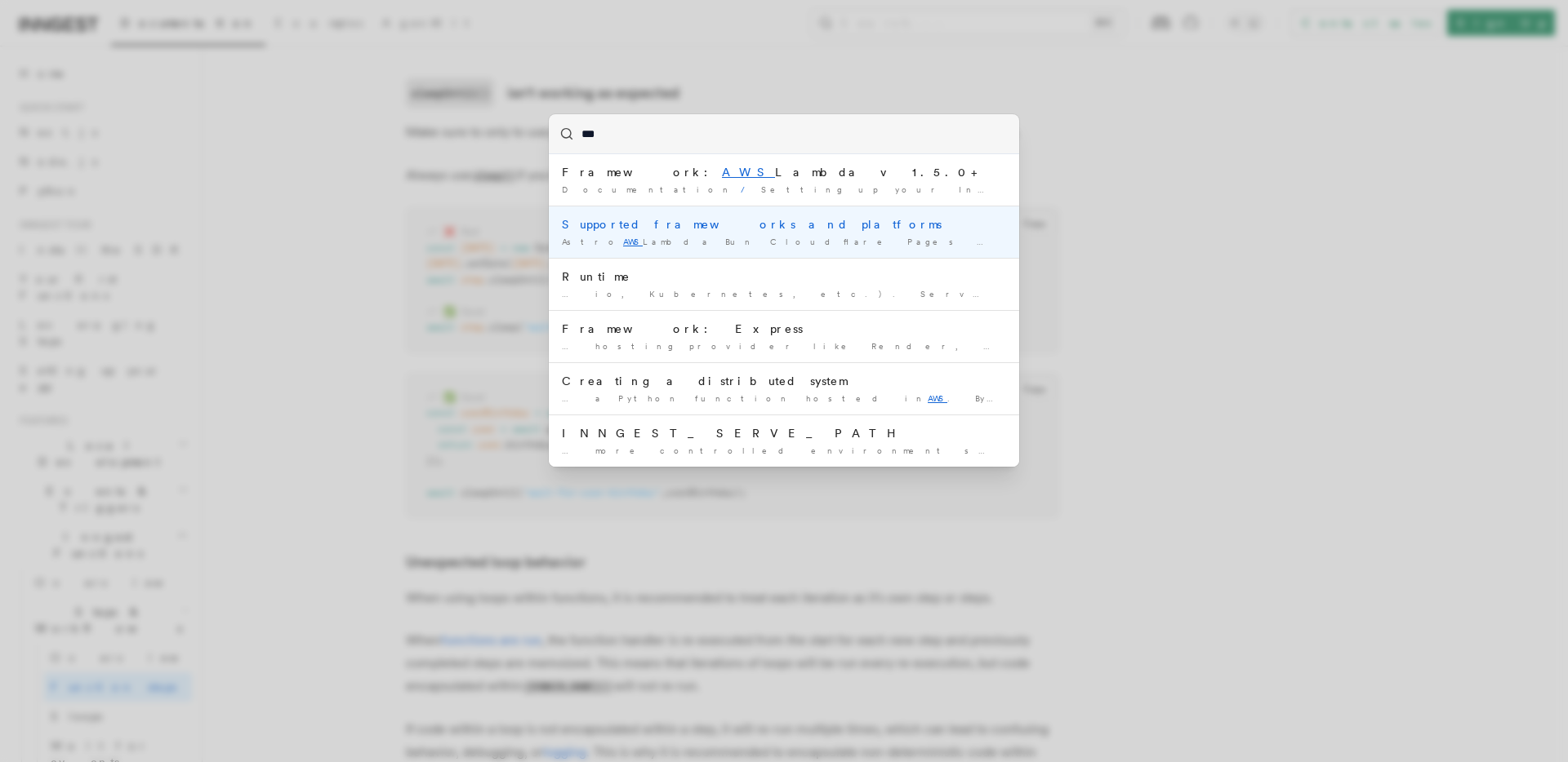
click at [645, 224] on div "Supported frameworks and platforms" at bounding box center [784, 225] width 444 height 16
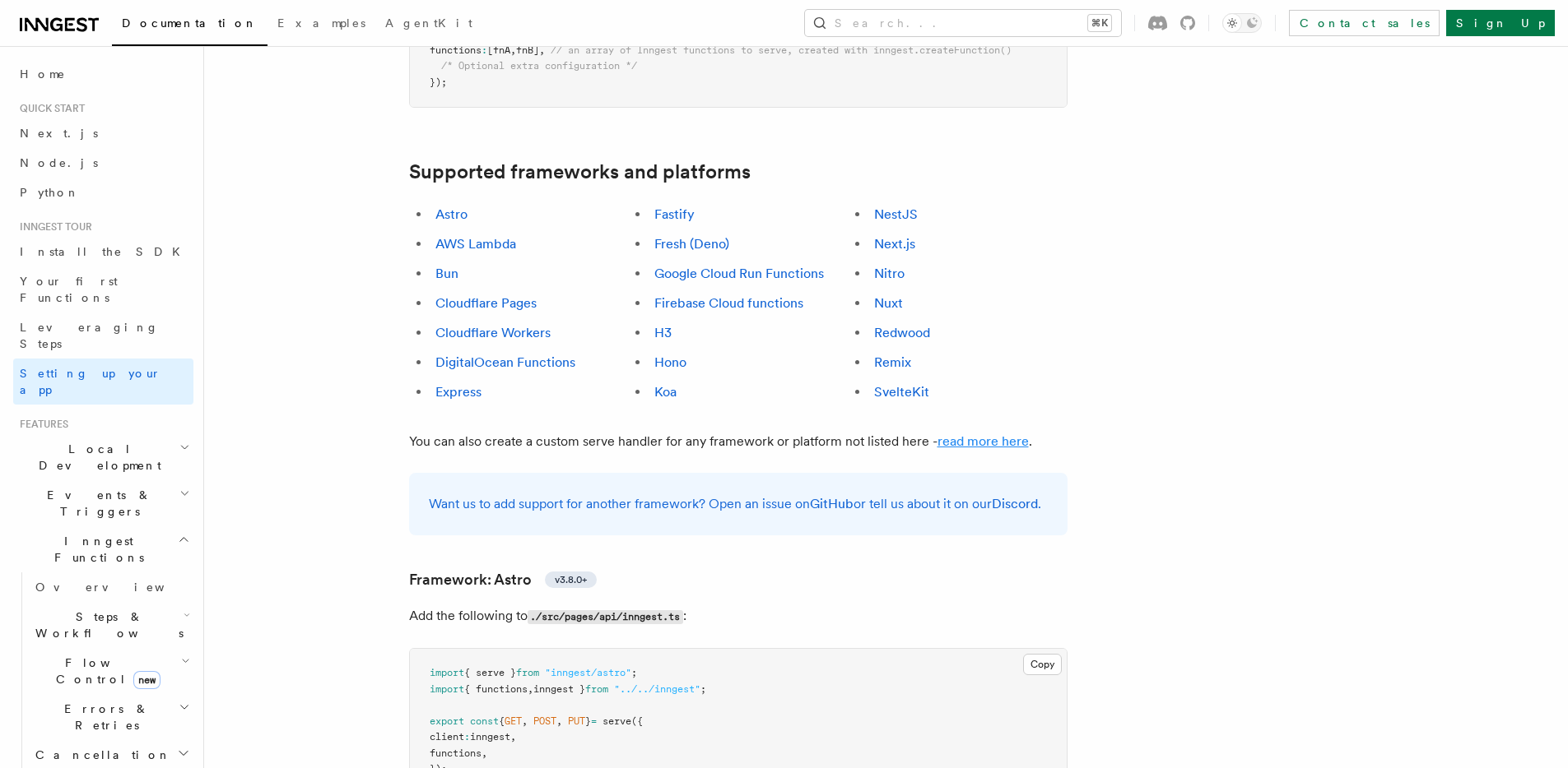
scroll to position [932, 0]
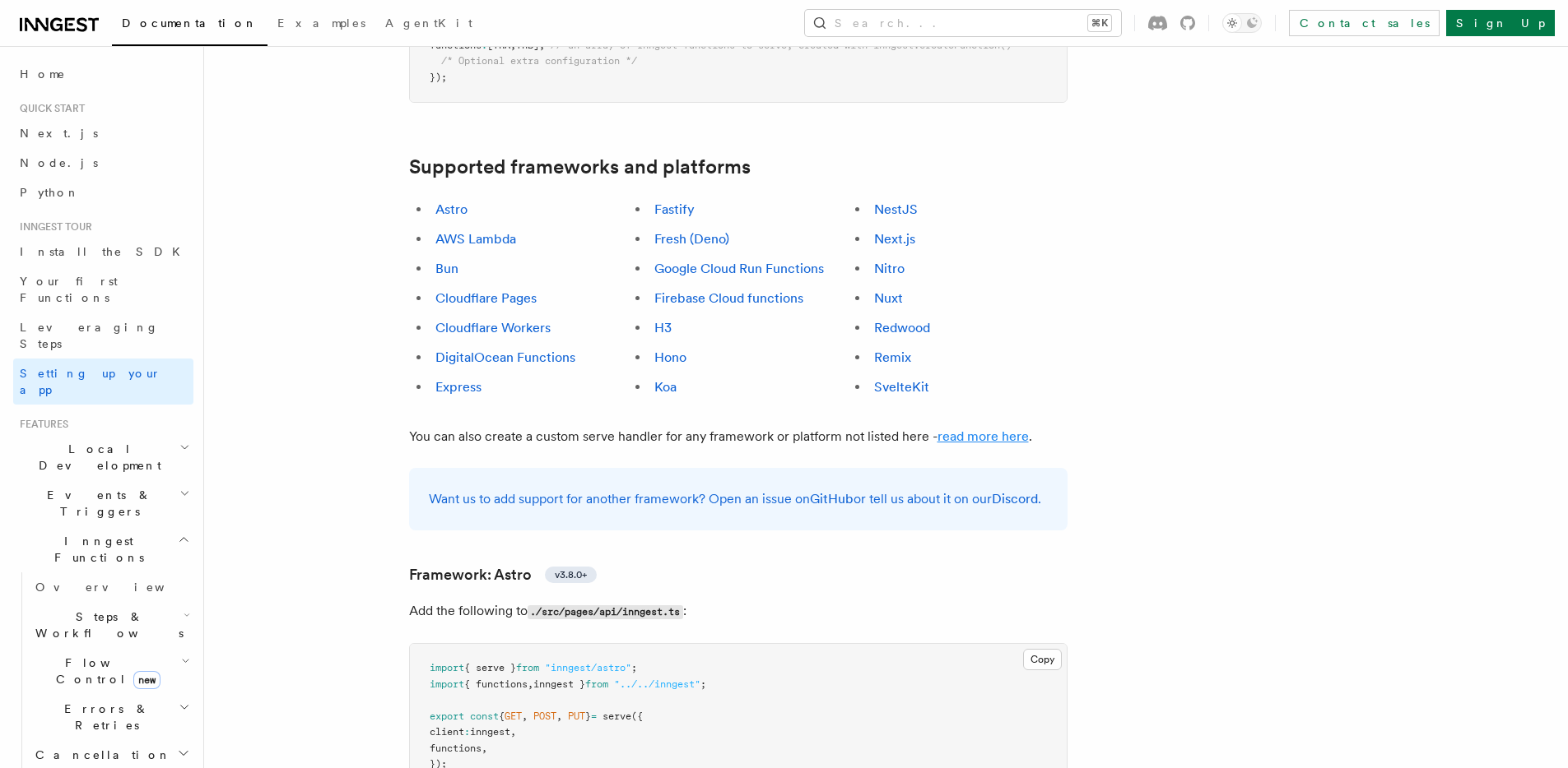
click at [967, 428] on link "read more here" at bounding box center [983, 436] width 92 height 16
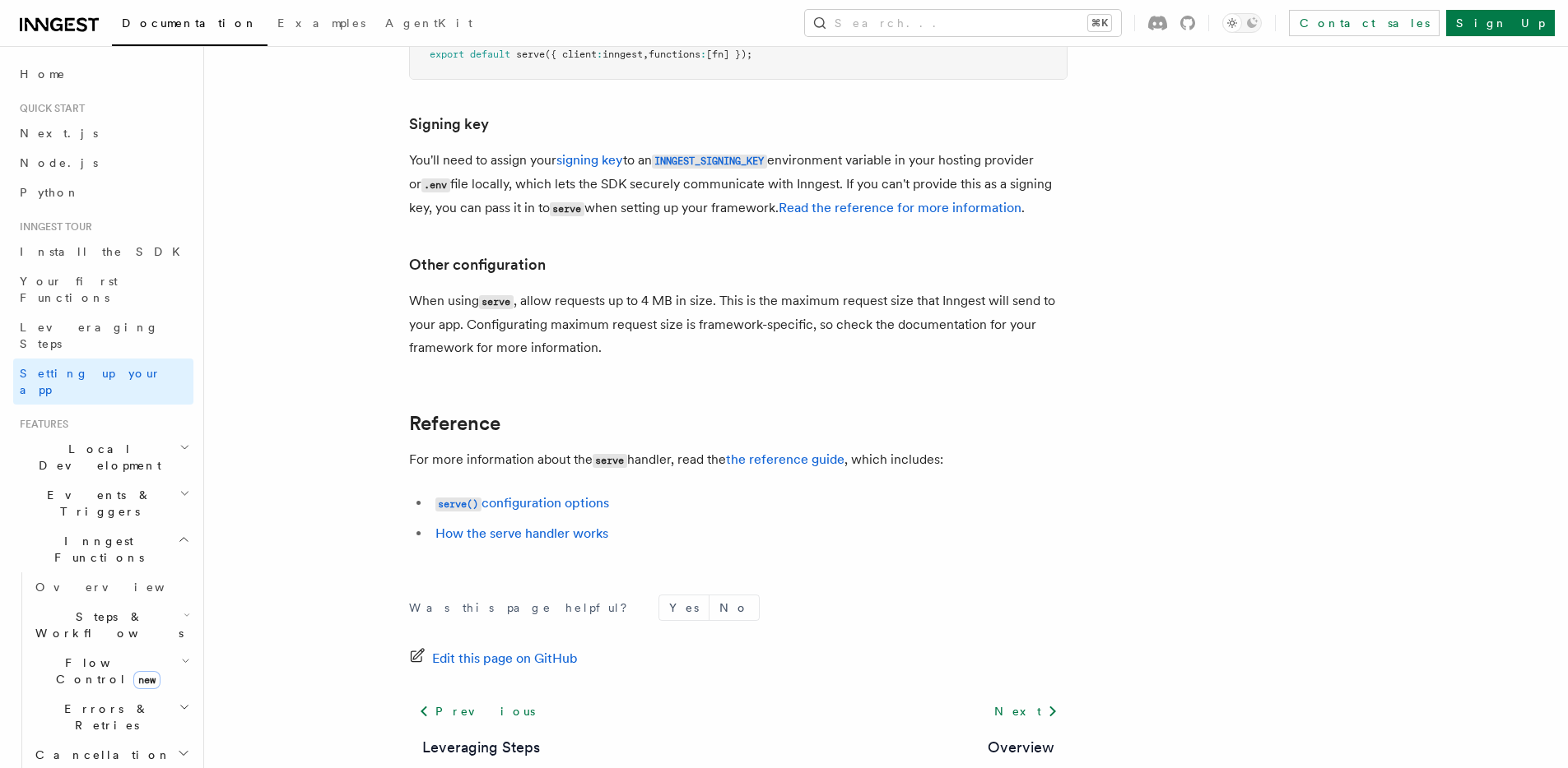
scroll to position [13976, 0]
